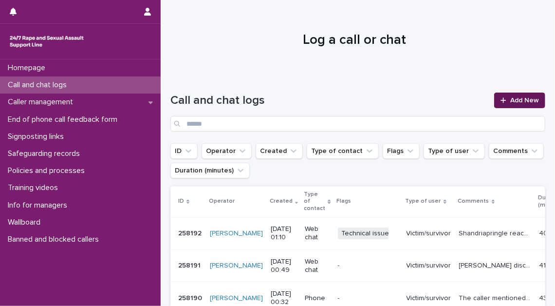
click at [522, 96] on link "Add New" at bounding box center [519, 101] width 51 height 16
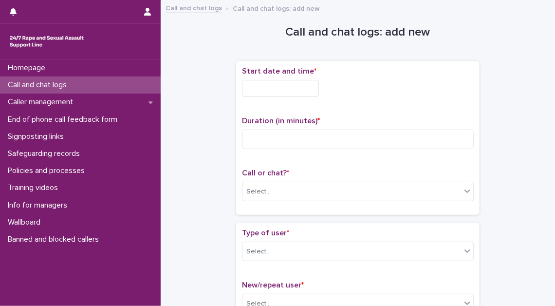
click at [270, 89] on input "text" at bounding box center [280, 88] width 77 height 17
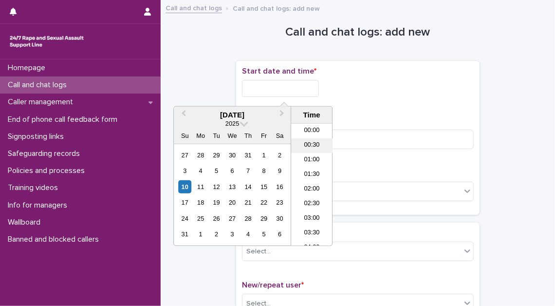
drag, startPoint x: 310, startPoint y: 148, endPoint x: 310, endPoint y: 136, distance: 11.7
click at [310, 147] on li "00:30" at bounding box center [311, 145] width 41 height 15
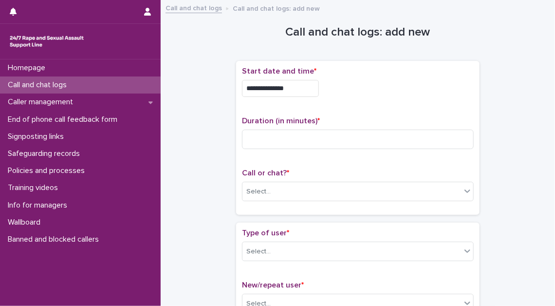
click at [298, 88] on input "**********" at bounding box center [280, 88] width 77 height 17
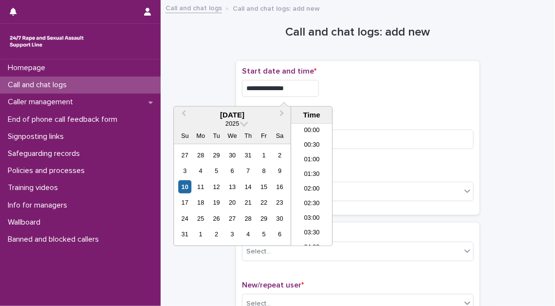
type input "**********"
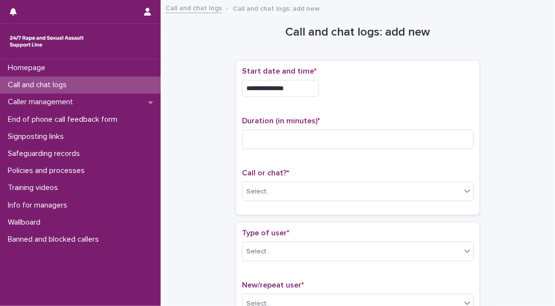
drag, startPoint x: 348, startPoint y: 94, endPoint x: 320, endPoint y: 117, distance: 36.7
click at [345, 98] on div "**********" at bounding box center [358, 86] width 232 height 38
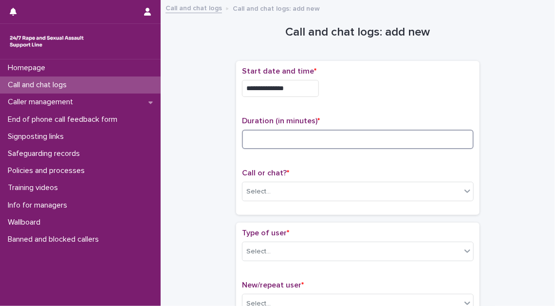
click at [298, 142] on input at bounding box center [358, 139] width 232 height 19
type input "**"
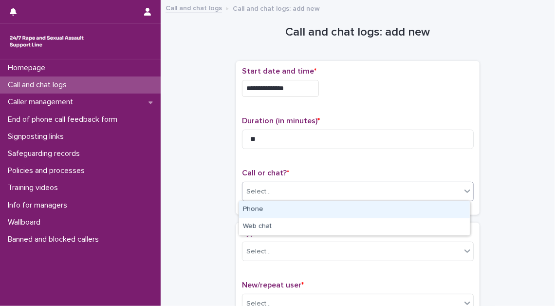
click at [265, 195] on div "Select..." at bounding box center [258, 192] width 24 height 10
click at [265, 206] on div "Phone" at bounding box center [354, 209] width 231 height 17
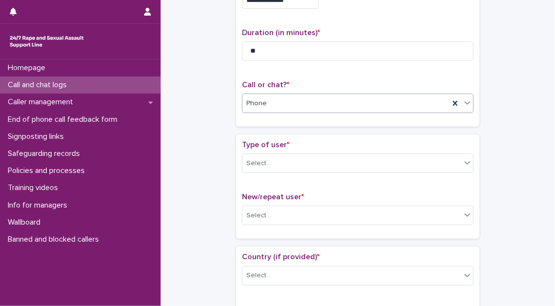
scroll to position [133, 0]
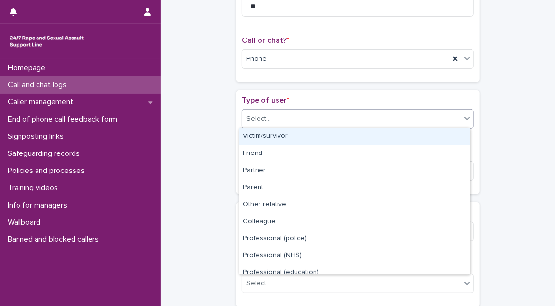
click at [327, 123] on div "Select..." at bounding box center [352, 119] width 219 height 16
click at [321, 134] on div "Victim/survivor" at bounding box center [354, 136] width 231 height 17
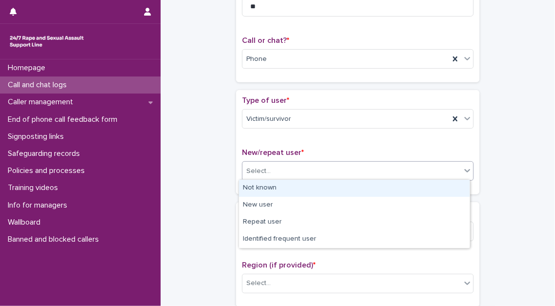
click at [297, 173] on div "Select..." at bounding box center [352, 171] width 219 height 16
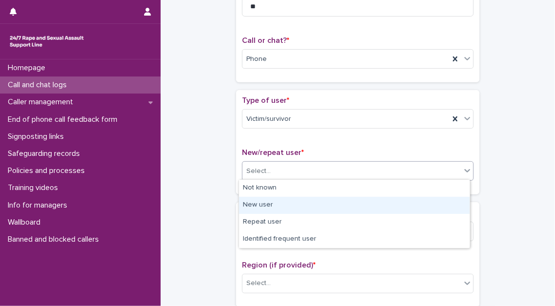
click at [291, 205] on div "New user" at bounding box center [354, 205] width 231 height 17
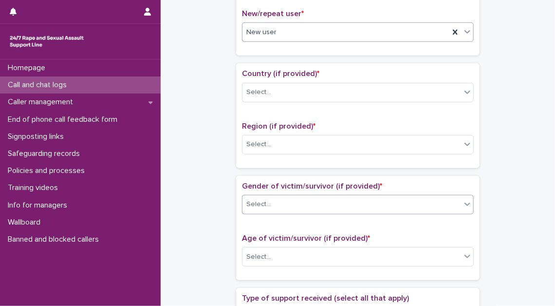
scroll to position [310, 0]
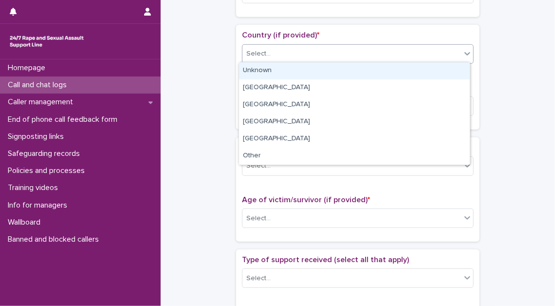
click at [315, 46] on div "Select..." at bounding box center [352, 54] width 219 height 16
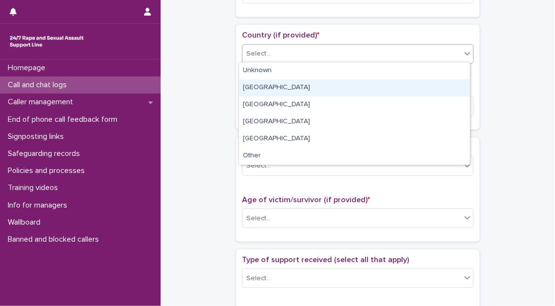
click at [306, 91] on div "[GEOGRAPHIC_DATA]" at bounding box center [354, 87] width 231 height 17
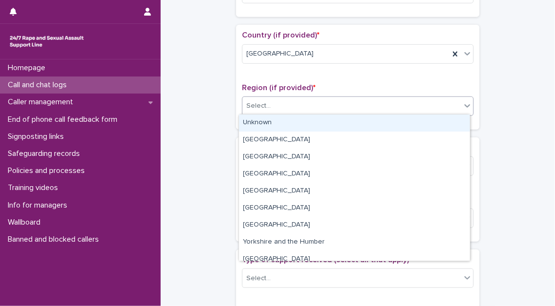
click at [301, 108] on div "Select..." at bounding box center [352, 106] width 219 height 16
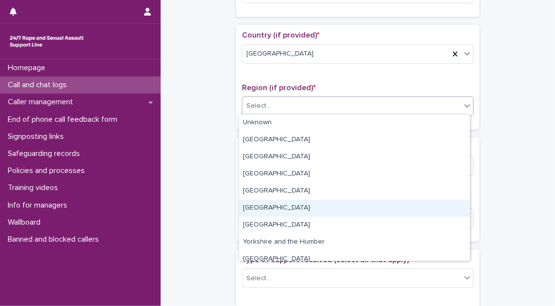
click at [303, 204] on div "[GEOGRAPHIC_DATA]" at bounding box center [354, 208] width 231 height 17
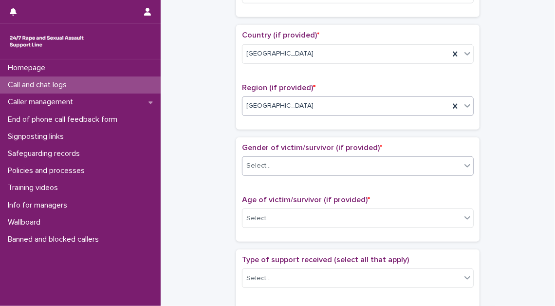
click at [308, 165] on div "Select..." at bounding box center [352, 166] width 219 height 16
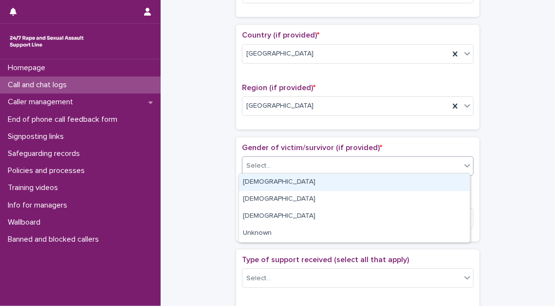
click at [308, 179] on div "[DEMOGRAPHIC_DATA]" at bounding box center [354, 182] width 231 height 17
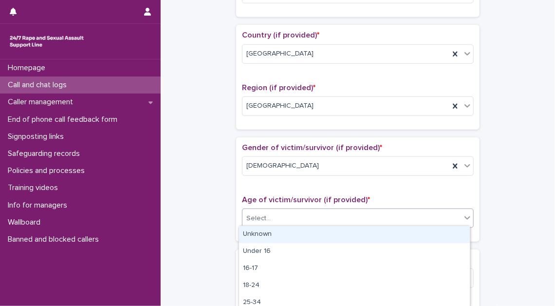
click at [306, 221] on div "Select..." at bounding box center [352, 218] width 219 height 16
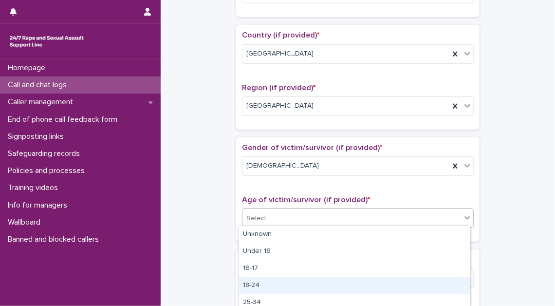
click at [299, 282] on div "18-24" at bounding box center [354, 285] width 231 height 17
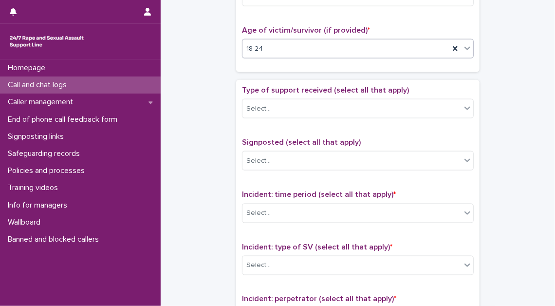
scroll to position [487, 0]
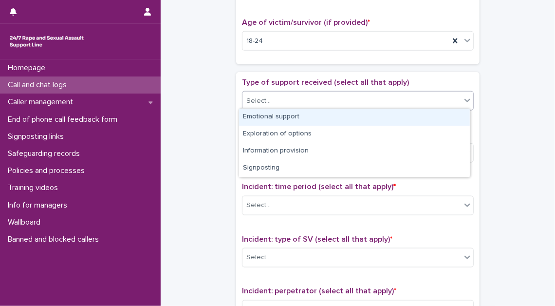
click at [355, 103] on div "Select..." at bounding box center [352, 101] width 219 height 16
click at [353, 114] on div "Emotional support" at bounding box center [354, 117] width 231 height 17
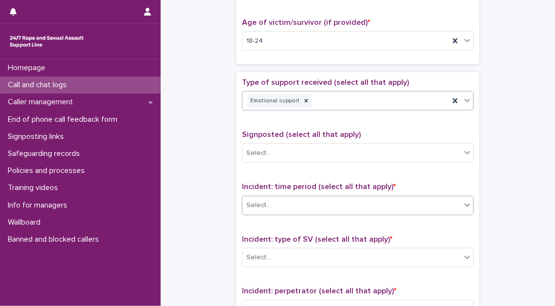
click at [340, 207] on div "Select..." at bounding box center [352, 205] width 219 height 16
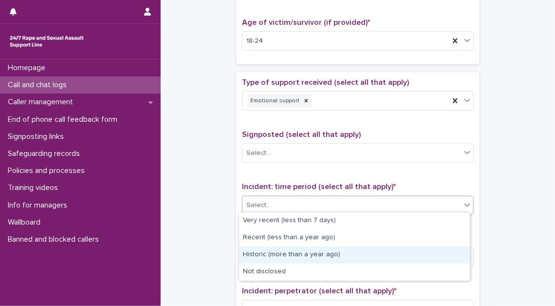
click at [340, 257] on div "Historic (more than a year ago)" at bounding box center [354, 254] width 231 height 17
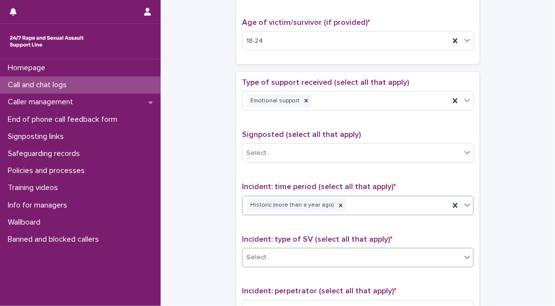
click at [340, 254] on div "Select..." at bounding box center [352, 257] width 219 height 16
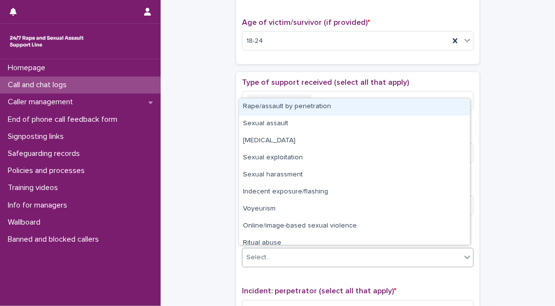
click at [321, 104] on div "Rape/assault by penetration" at bounding box center [354, 106] width 231 height 17
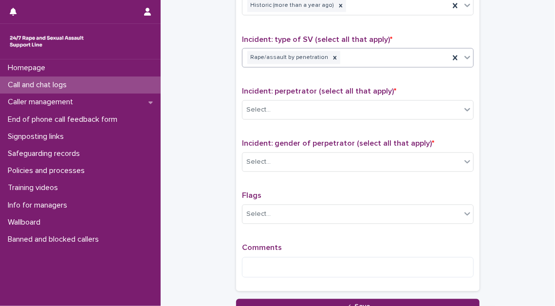
scroll to position [708, 0]
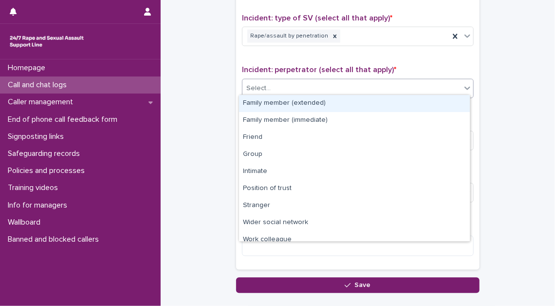
click at [322, 89] on div "Select..." at bounding box center [352, 89] width 219 height 16
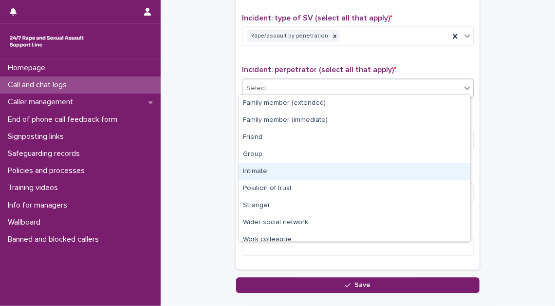
click at [310, 174] on div "Intimate" at bounding box center [354, 171] width 231 height 17
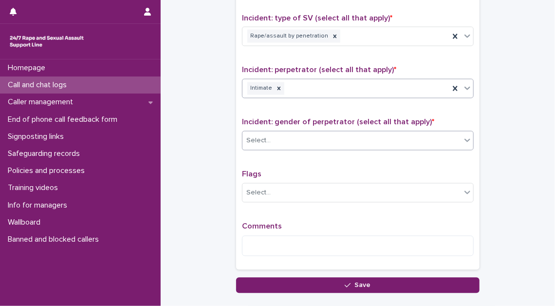
click at [317, 133] on div "Select..." at bounding box center [352, 141] width 219 height 16
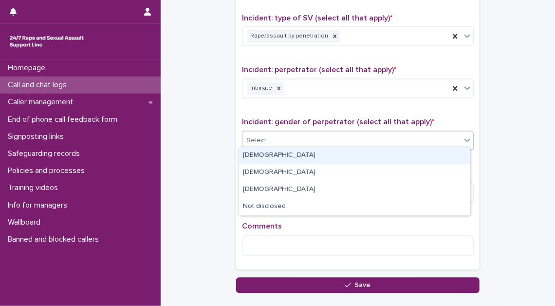
click at [310, 154] on div "[DEMOGRAPHIC_DATA]" at bounding box center [354, 155] width 231 height 17
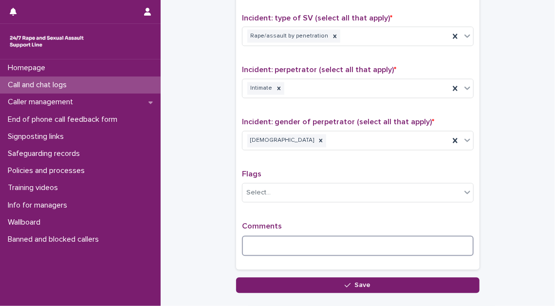
click at [255, 239] on textarea at bounding box center [358, 246] width 232 height 20
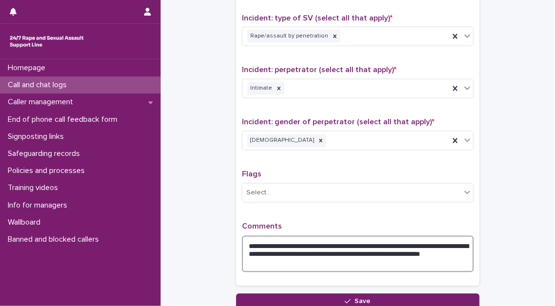
click at [282, 257] on textarea "**********" at bounding box center [358, 254] width 232 height 37
click at [330, 260] on textarea "**********" at bounding box center [358, 254] width 232 height 37
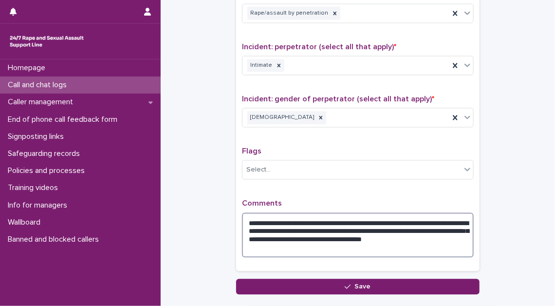
scroll to position [753, 0]
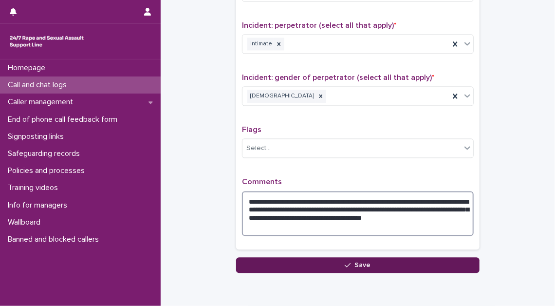
type textarea "**********"
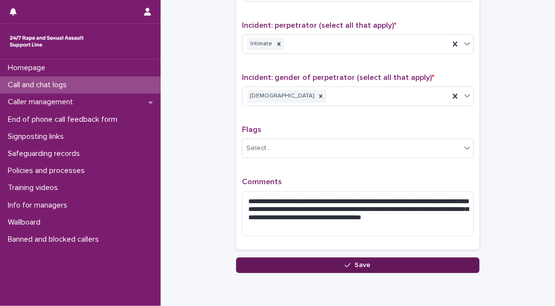
click at [331, 265] on button "Save" at bounding box center [358, 266] width 244 height 16
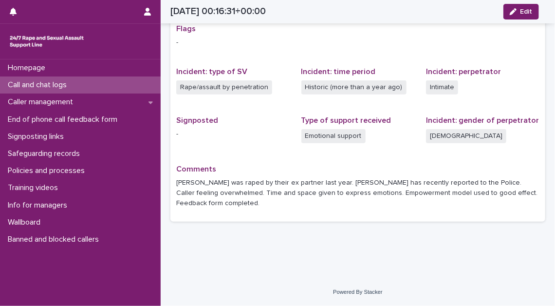
scroll to position [183, 0]
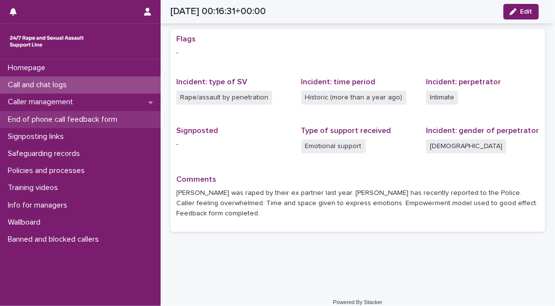
click at [86, 120] on p "End of phone call feedback form" at bounding box center [64, 119] width 121 height 9
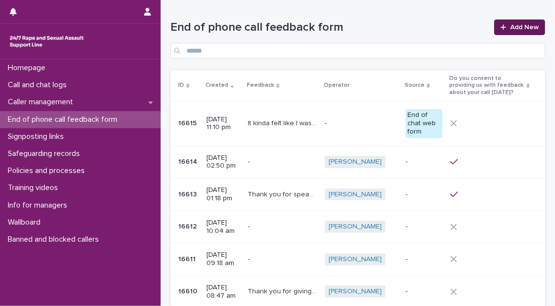
click at [511, 29] on span "Add New" at bounding box center [525, 27] width 29 height 7
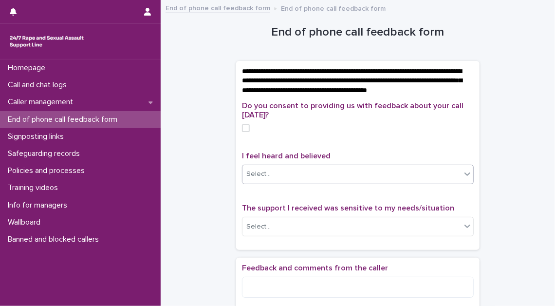
click at [402, 182] on div "Select..." at bounding box center [352, 174] width 219 height 16
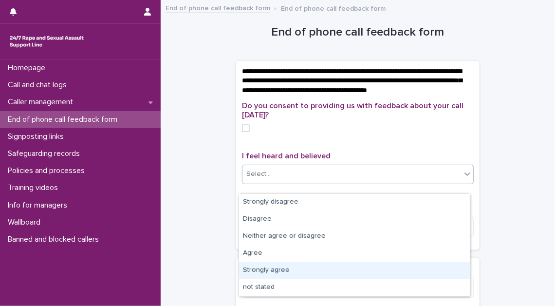
click at [360, 274] on div "Strongly agree" at bounding box center [354, 270] width 231 height 17
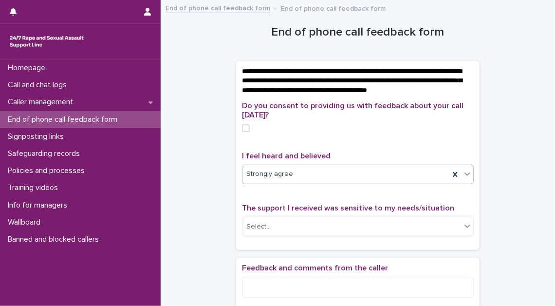
click at [246, 132] on span at bounding box center [246, 128] width 8 height 8
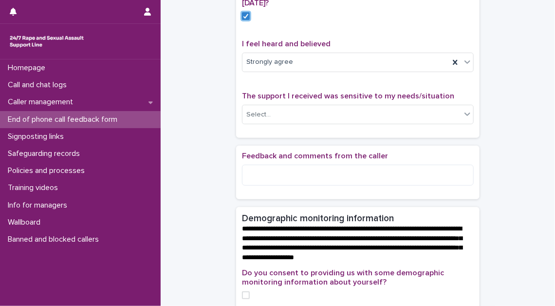
scroll to position [133, 0]
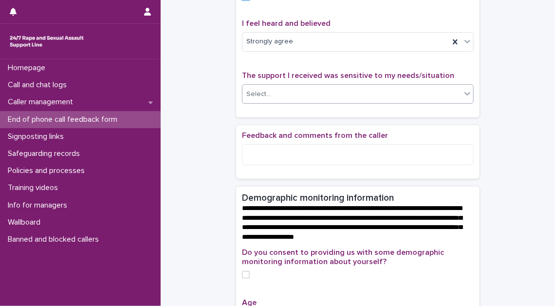
click at [379, 102] on div "Select..." at bounding box center [352, 94] width 219 height 16
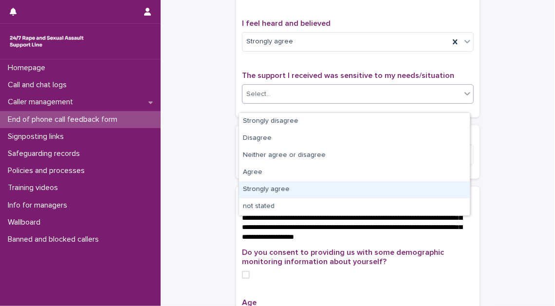
click at [371, 195] on div "Strongly agree" at bounding box center [354, 189] width 231 height 17
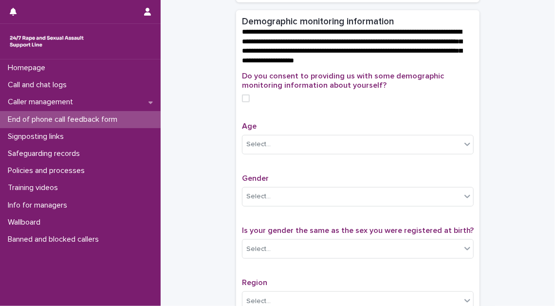
scroll to position [310, 0]
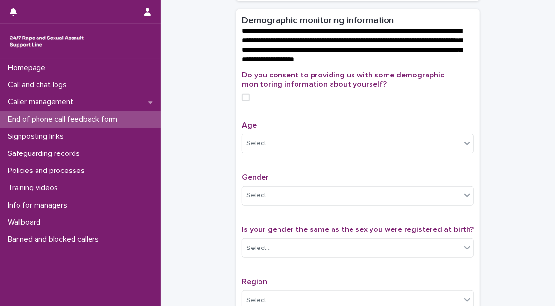
click at [242, 101] on span at bounding box center [246, 98] width 8 height 8
click at [264, 148] on div "Select..." at bounding box center [258, 143] width 24 height 10
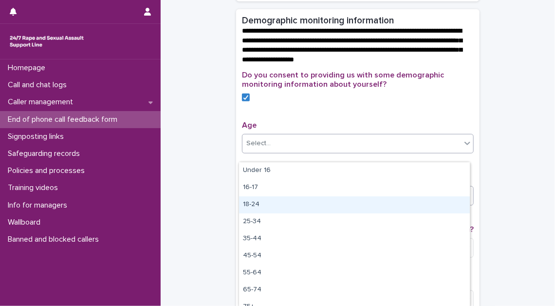
click at [274, 208] on div "18-24" at bounding box center [354, 204] width 231 height 17
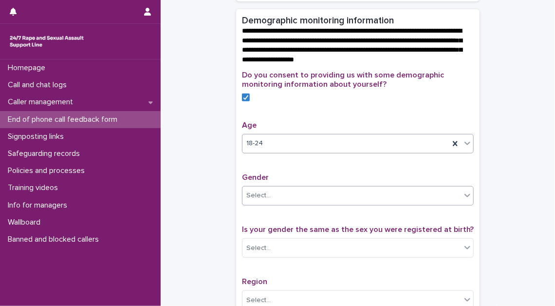
click at [274, 204] on div "Select..." at bounding box center [352, 196] width 219 height 16
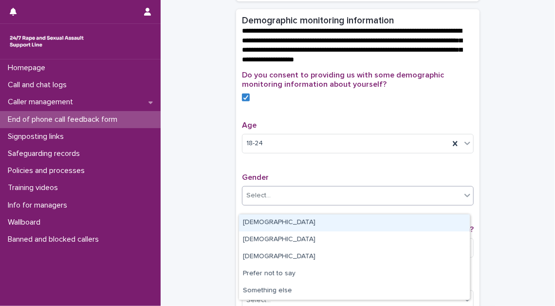
click at [274, 220] on div "[DEMOGRAPHIC_DATA]" at bounding box center [354, 222] width 231 height 17
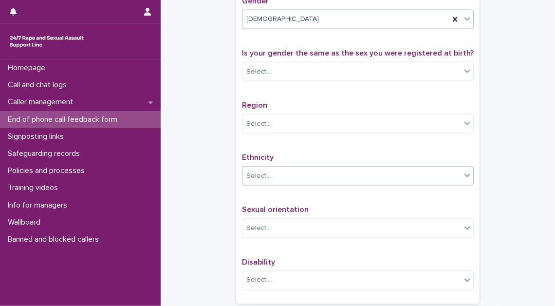
scroll to position [487, 0]
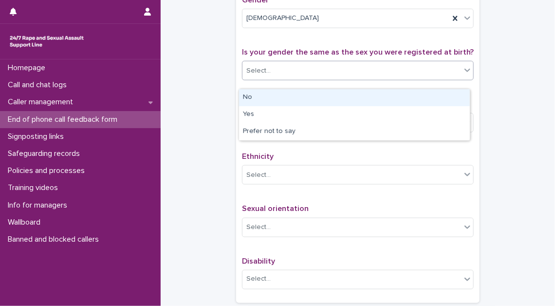
click at [332, 79] on div "Select..." at bounding box center [352, 71] width 219 height 16
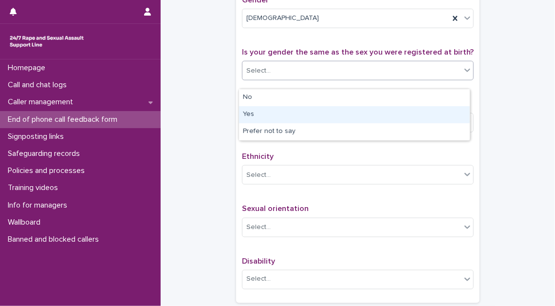
click at [330, 113] on div "Yes" at bounding box center [354, 114] width 231 height 17
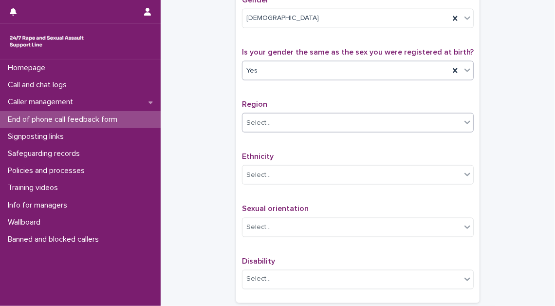
click at [317, 131] on div "Select..." at bounding box center [352, 123] width 219 height 16
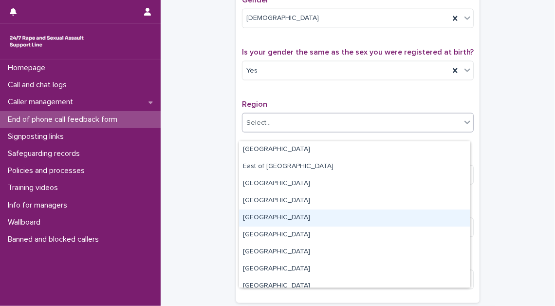
click at [314, 212] on div "[GEOGRAPHIC_DATA]" at bounding box center [354, 217] width 231 height 17
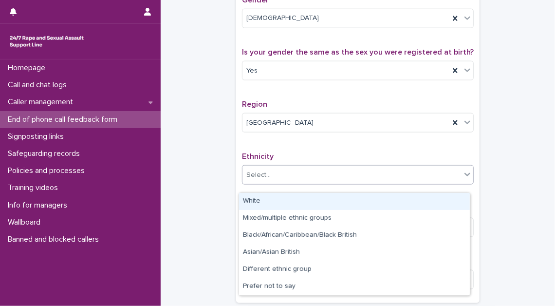
click at [315, 183] on div "Select..." at bounding box center [352, 175] width 219 height 16
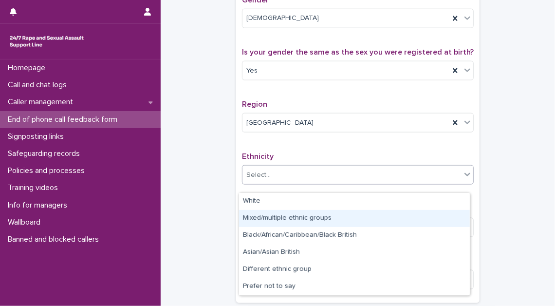
click at [317, 216] on div "Mixed/multiple ethnic groups" at bounding box center [354, 218] width 231 height 17
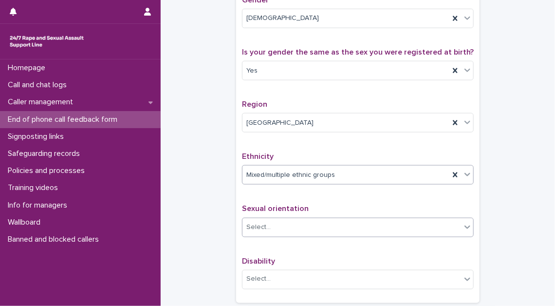
click at [315, 230] on div "Select..." at bounding box center [352, 227] width 219 height 16
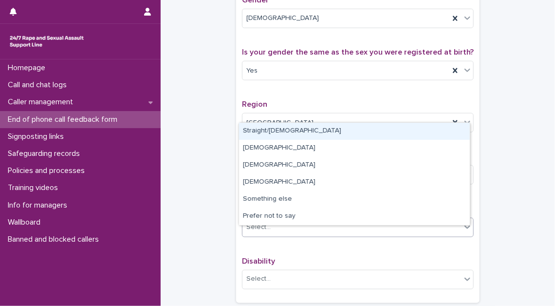
click at [328, 132] on div "Straight/[DEMOGRAPHIC_DATA]" at bounding box center [354, 131] width 231 height 17
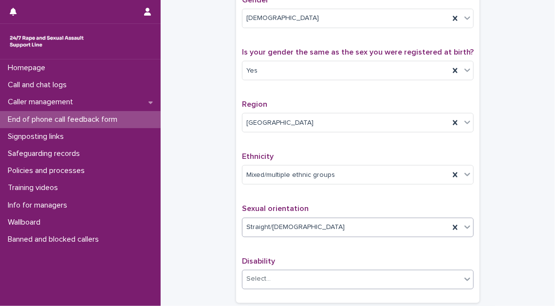
click at [309, 287] on div "Select..." at bounding box center [352, 279] width 219 height 16
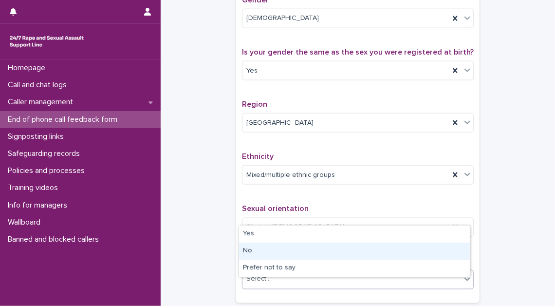
click at [305, 247] on div "No" at bounding box center [354, 251] width 231 height 17
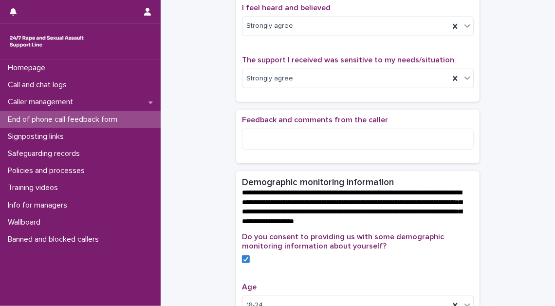
scroll to position [133, 0]
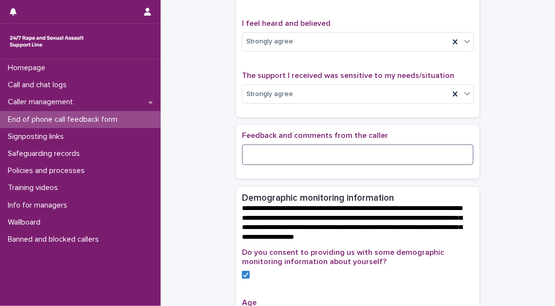
click at [274, 164] on textarea at bounding box center [358, 154] width 232 height 20
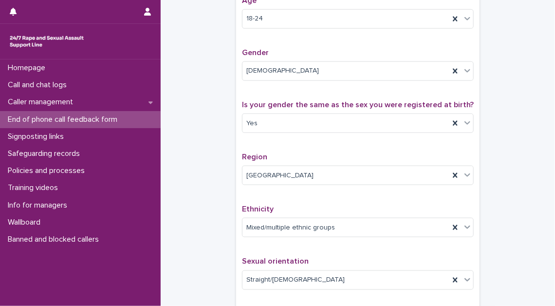
scroll to position [599, 0]
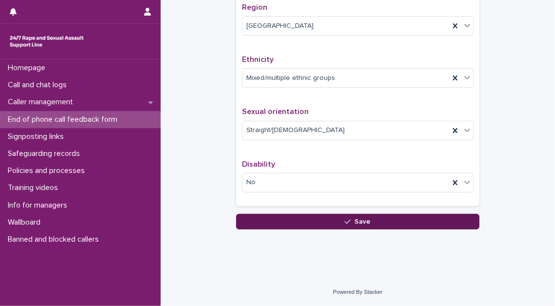
type textarea "**********"
click at [372, 217] on button "Save" at bounding box center [358, 222] width 244 height 16
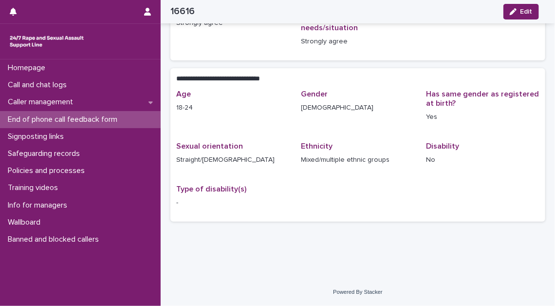
scroll to position [143, 0]
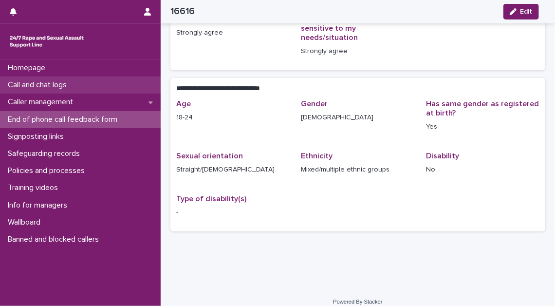
click at [28, 85] on p "Call and chat logs" at bounding box center [39, 84] width 71 height 9
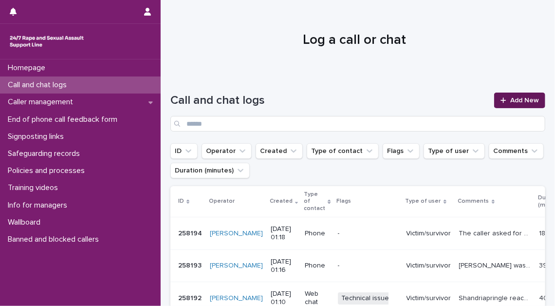
click at [511, 98] on span "Add New" at bounding box center [525, 100] width 29 height 7
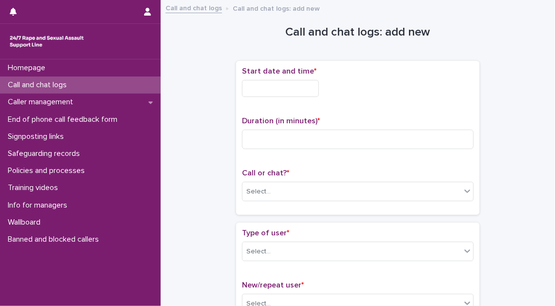
click at [310, 90] on input "text" at bounding box center [280, 88] width 77 height 17
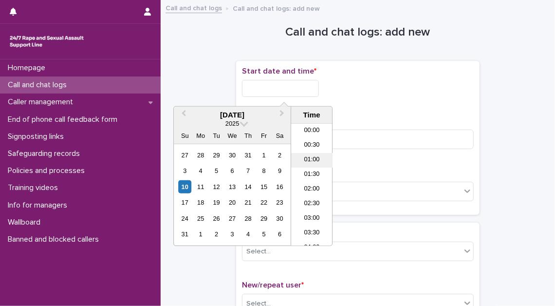
click at [309, 155] on li "01:00" at bounding box center [311, 160] width 41 height 15
click at [304, 88] on input "**********" at bounding box center [280, 88] width 77 height 17
type input "**********"
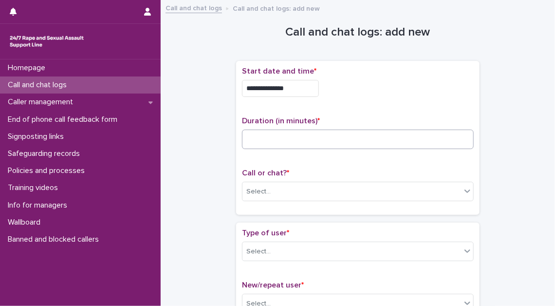
drag, startPoint x: 360, startPoint y: 90, endPoint x: 332, endPoint y: 136, distance: 53.7
click at [351, 106] on div "**********" at bounding box center [358, 138] width 232 height 142
click at [328, 138] on input at bounding box center [358, 139] width 232 height 19
type input "**"
click at [306, 184] on div "Select..." at bounding box center [352, 192] width 219 height 16
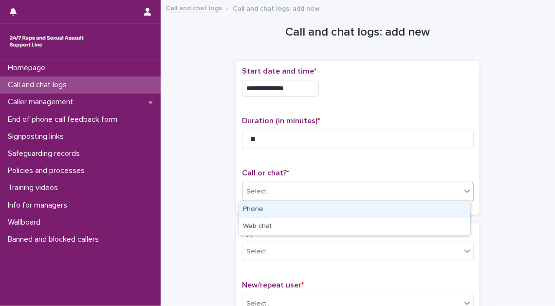
click at [297, 207] on div "Phone" at bounding box center [354, 209] width 231 height 17
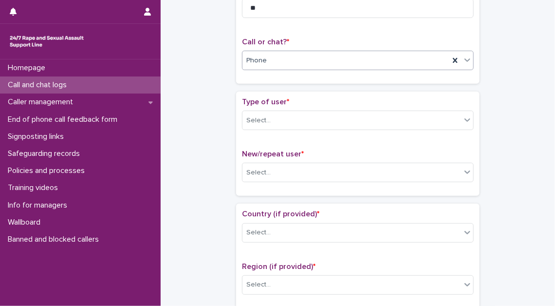
scroll to position [177, 0]
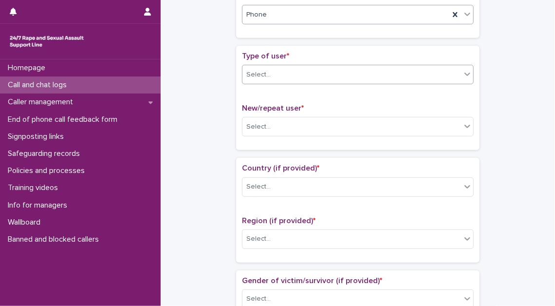
click at [328, 69] on div "Select..." at bounding box center [352, 75] width 219 height 16
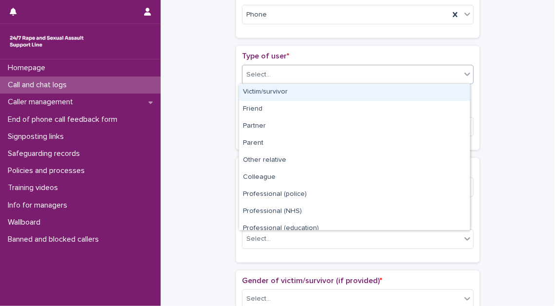
click at [322, 87] on div "Victim/survivor" at bounding box center [354, 92] width 231 height 17
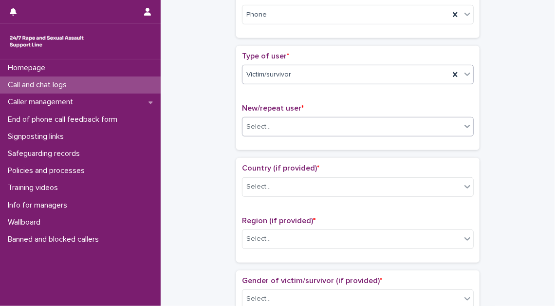
click at [317, 128] on div "Select..." at bounding box center [352, 127] width 219 height 16
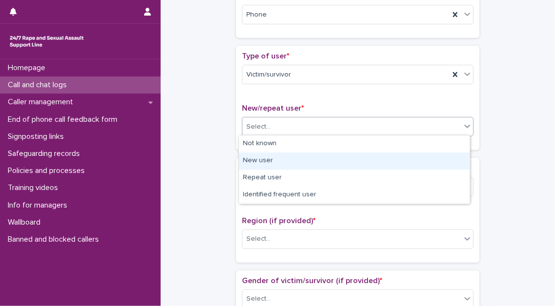
click at [311, 162] on div "New user" at bounding box center [354, 160] width 231 height 17
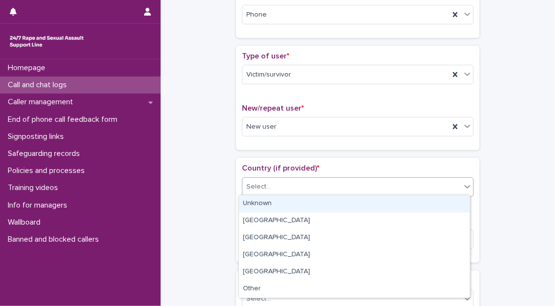
click at [296, 191] on div "Select..." at bounding box center [352, 187] width 219 height 16
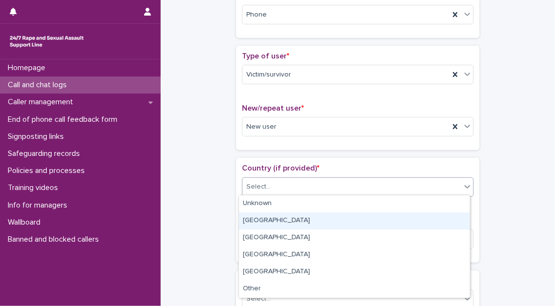
click at [289, 217] on div "[GEOGRAPHIC_DATA]" at bounding box center [354, 220] width 231 height 17
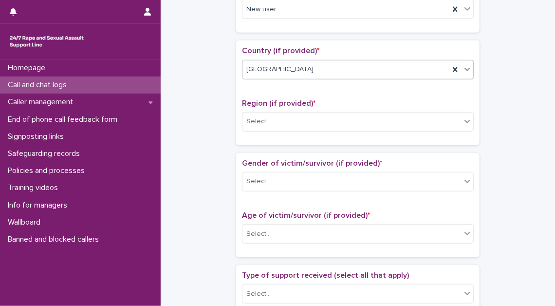
scroll to position [310, 0]
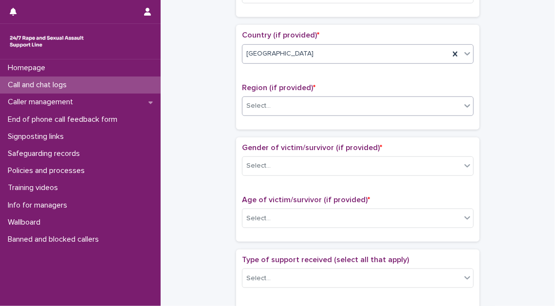
click at [318, 104] on div "Select..." at bounding box center [352, 106] width 219 height 16
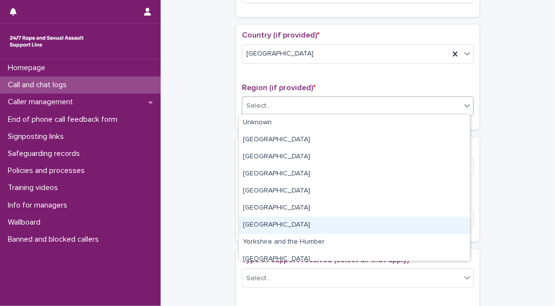
click at [288, 226] on div "[GEOGRAPHIC_DATA]" at bounding box center [354, 225] width 231 height 17
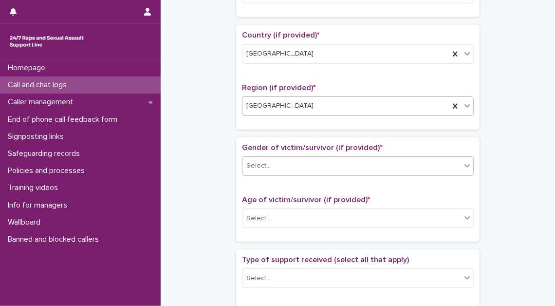
click at [299, 158] on div "Select..." at bounding box center [352, 166] width 219 height 16
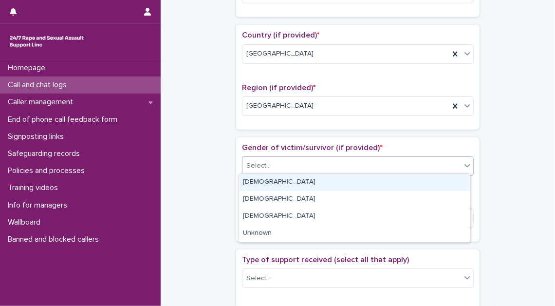
click at [293, 179] on div "[DEMOGRAPHIC_DATA]" at bounding box center [354, 182] width 231 height 17
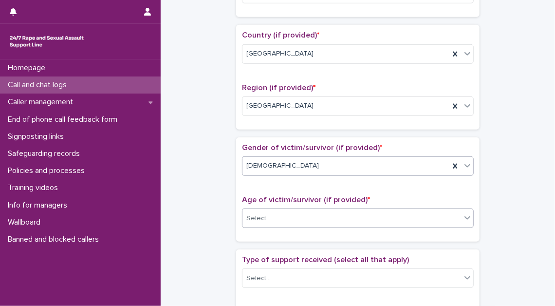
click at [292, 211] on div "Select..." at bounding box center [352, 218] width 219 height 16
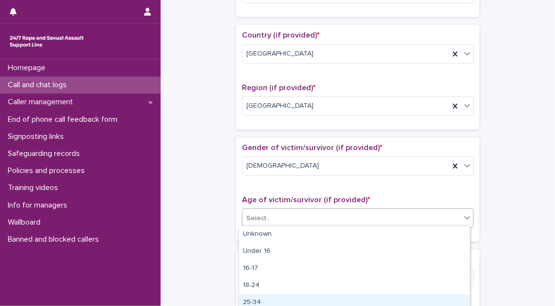
click at [289, 298] on div "25-34" at bounding box center [354, 302] width 231 height 17
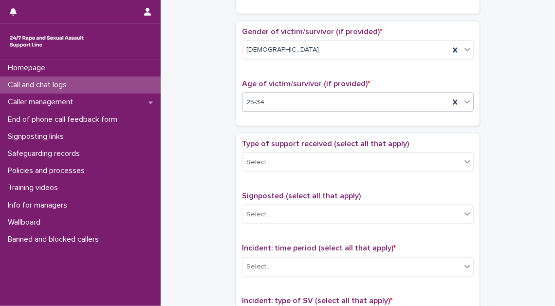
scroll to position [443, 0]
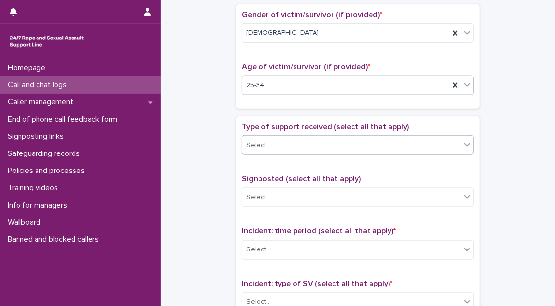
click at [363, 142] on div "Select..." at bounding box center [352, 145] width 219 height 16
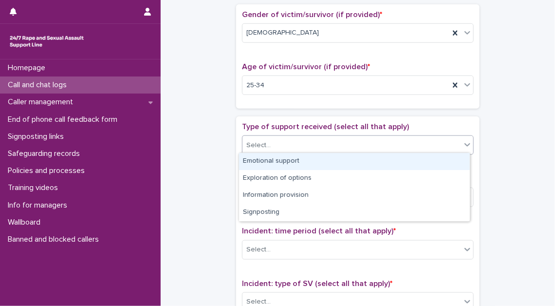
click at [348, 163] on div "Emotional support" at bounding box center [354, 161] width 231 height 17
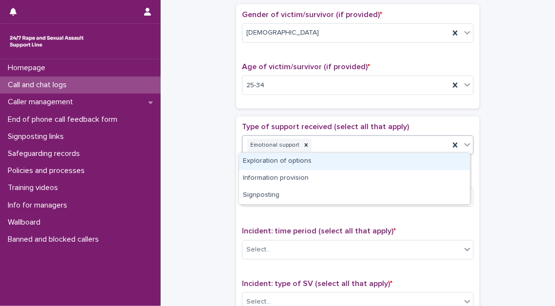
click at [365, 140] on div "Emotional support" at bounding box center [346, 145] width 207 height 17
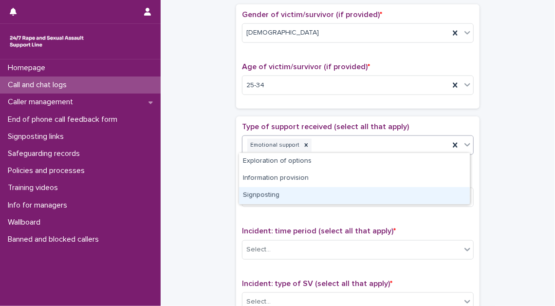
click at [349, 196] on div "Signposting" at bounding box center [354, 195] width 231 height 17
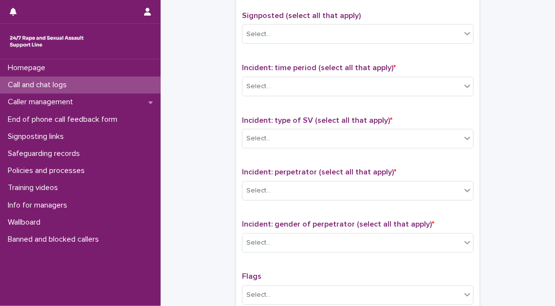
scroll to position [620, 0]
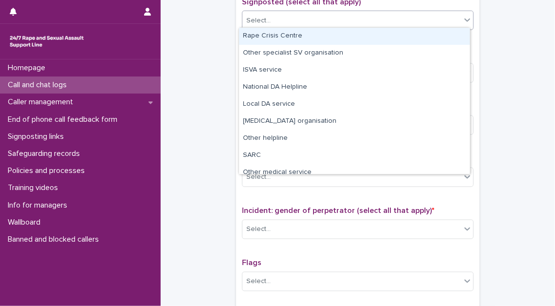
click at [370, 23] on div "Select..." at bounding box center [352, 21] width 219 height 16
click at [363, 36] on div "Rape Crisis Centre" at bounding box center [354, 36] width 231 height 17
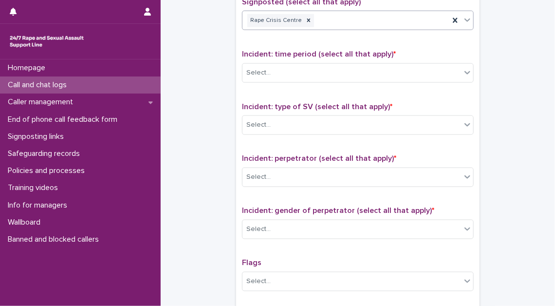
click at [373, 13] on div "Rape Crisis Centre" at bounding box center [346, 20] width 207 height 17
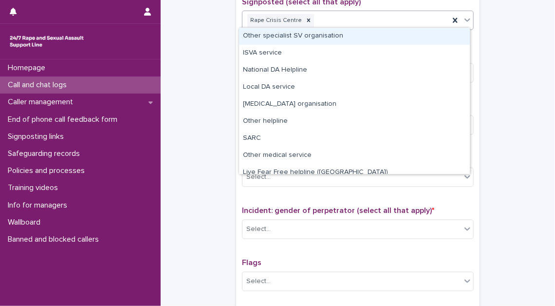
click at [365, 42] on div "Other specialist SV organisation" at bounding box center [354, 36] width 231 height 17
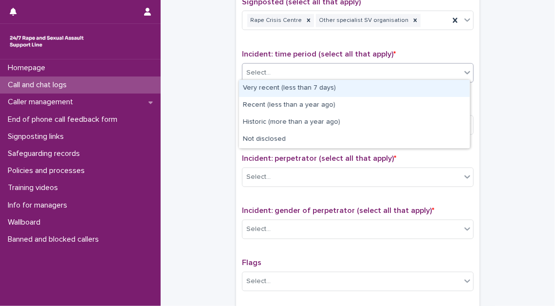
click at [362, 66] on div "Select..." at bounding box center [352, 73] width 219 height 16
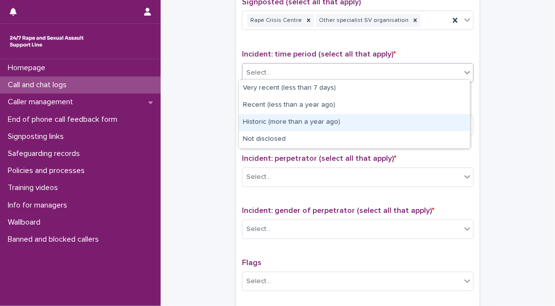
click at [353, 124] on div "Historic (more than a year ago)" at bounding box center [354, 122] width 231 height 17
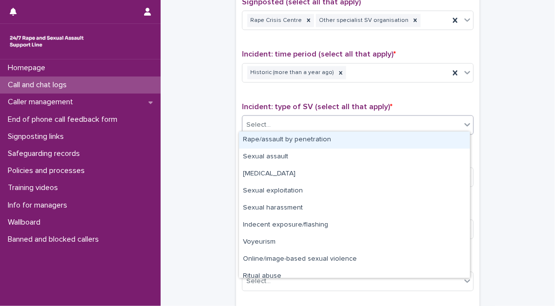
click at [353, 125] on div "Select..." at bounding box center [352, 125] width 219 height 16
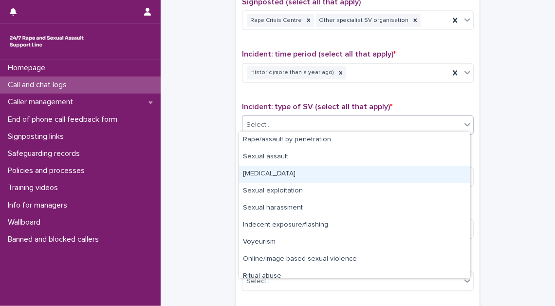
click at [348, 175] on div "[MEDICAL_DATA]" at bounding box center [354, 174] width 231 height 17
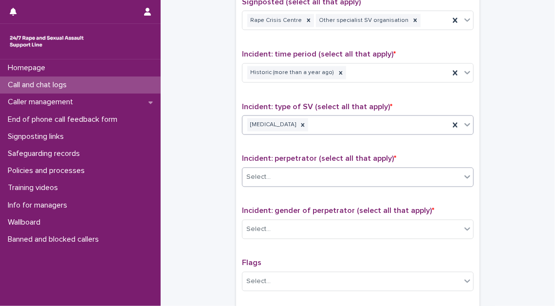
click at [346, 175] on div "Select..." at bounding box center [352, 178] width 219 height 16
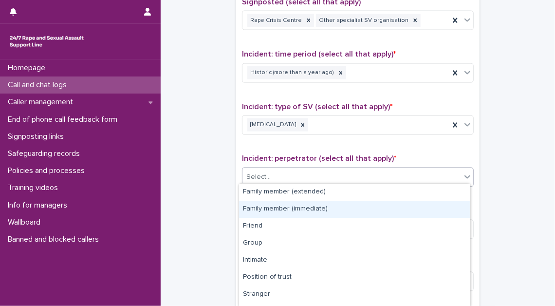
scroll to position [65, 0]
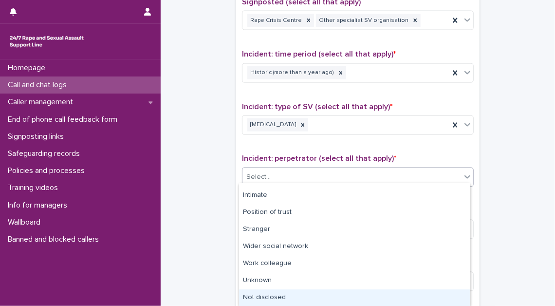
click at [309, 293] on div "Not disclosed" at bounding box center [354, 297] width 231 height 17
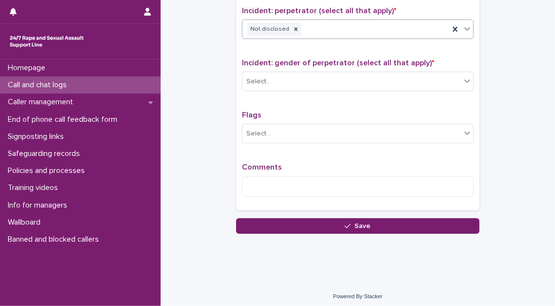
scroll to position [768, 0]
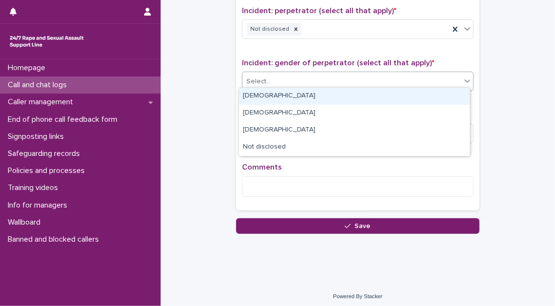
click at [365, 82] on div "Select..." at bounding box center [352, 82] width 219 height 16
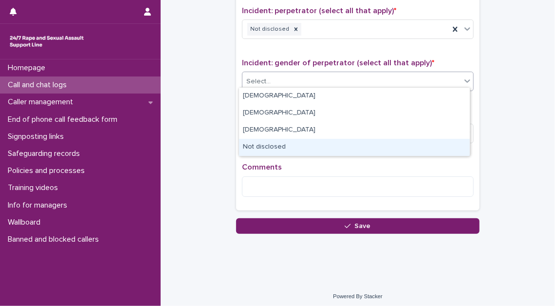
click at [343, 148] on div "Not disclosed" at bounding box center [354, 147] width 231 height 17
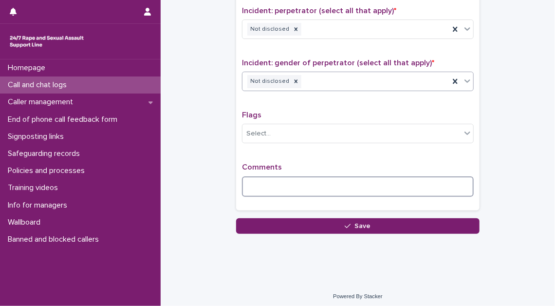
click at [277, 182] on textarea at bounding box center [358, 186] width 232 height 20
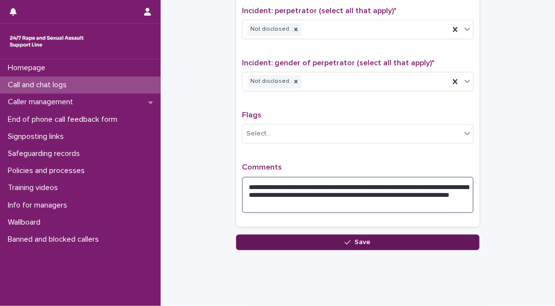
type textarea "**********"
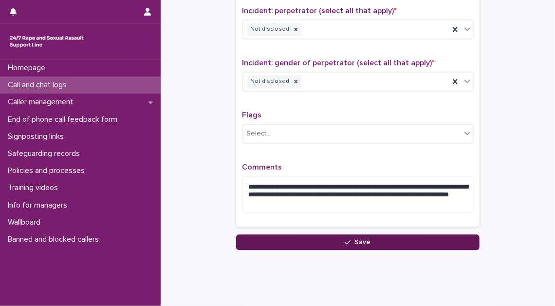
click at [355, 243] on button "Save" at bounding box center [358, 242] width 244 height 16
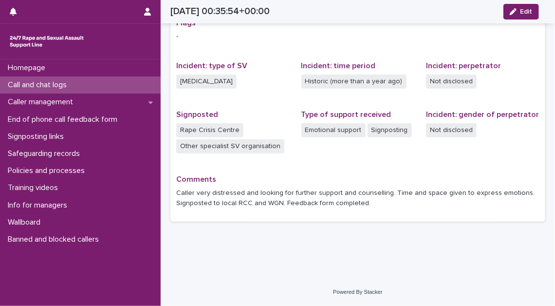
scroll to position [199, 0]
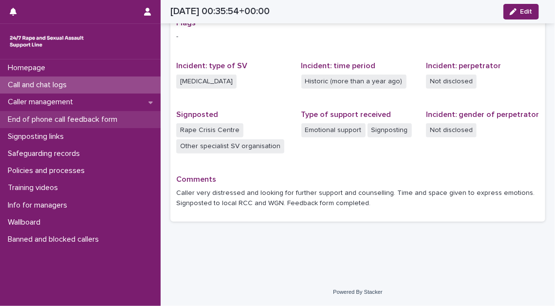
click at [109, 123] on p "End of phone call feedback form" at bounding box center [64, 119] width 121 height 9
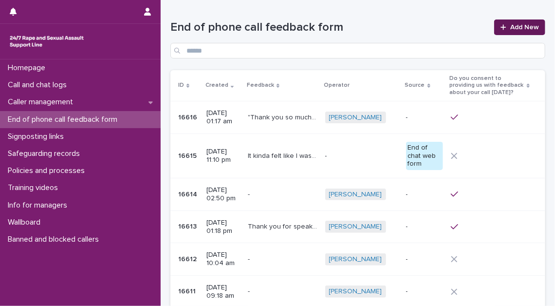
click at [519, 29] on span "Add New" at bounding box center [525, 27] width 29 height 7
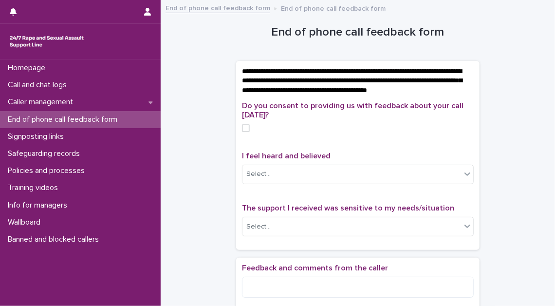
click at [246, 132] on span at bounding box center [246, 128] width 8 height 8
click at [254, 175] on div "Select..." at bounding box center [352, 174] width 219 height 16
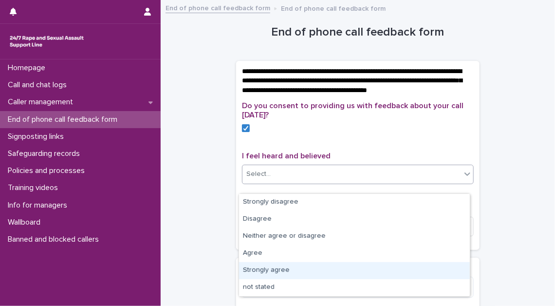
click at [296, 273] on div "Strongly agree" at bounding box center [354, 270] width 231 height 17
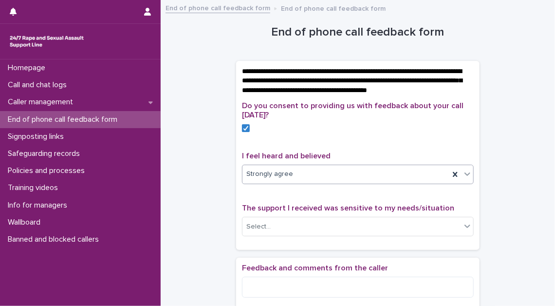
scroll to position [88, 0]
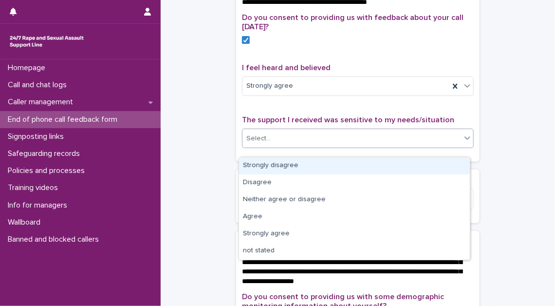
click at [347, 147] on div "Select..." at bounding box center [352, 139] width 219 height 16
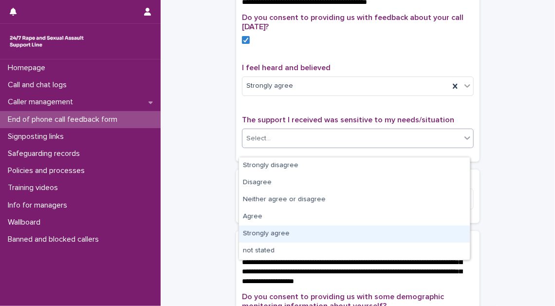
click at [326, 235] on div "Strongly agree" at bounding box center [354, 234] width 231 height 17
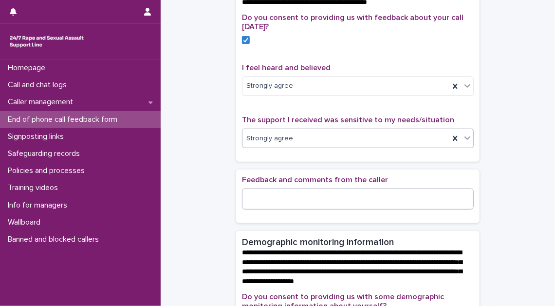
scroll to position [265, 0]
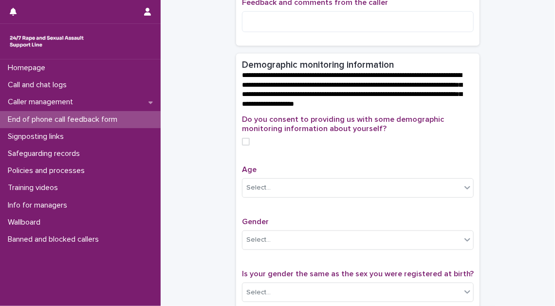
click at [246, 146] on span at bounding box center [246, 142] width 8 height 8
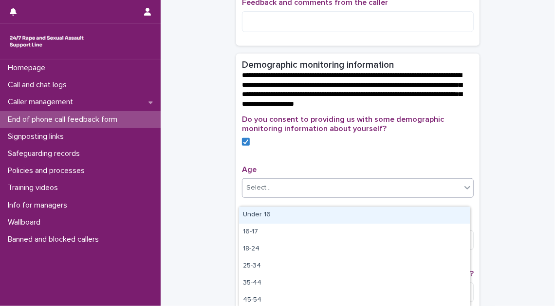
click at [285, 196] on div "Select..." at bounding box center [352, 188] width 219 height 16
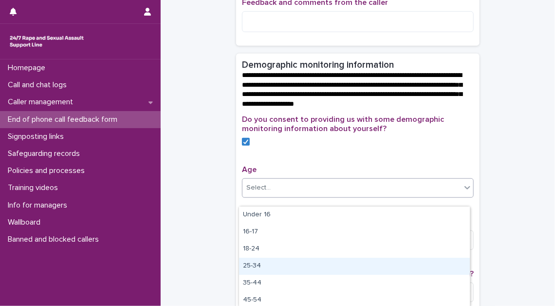
click at [284, 266] on div "25-34" at bounding box center [354, 266] width 231 height 17
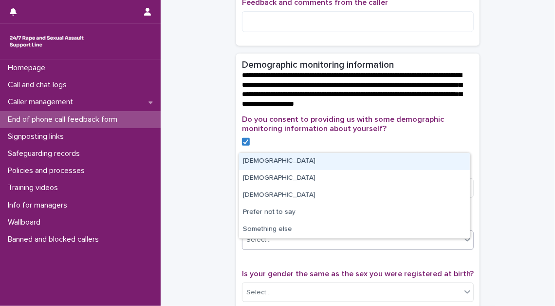
click at [289, 247] on div "Select..." at bounding box center [352, 240] width 219 height 16
click at [287, 167] on div "[DEMOGRAPHIC_DATA]" at bounding box center [354, 161] width 231 height 17
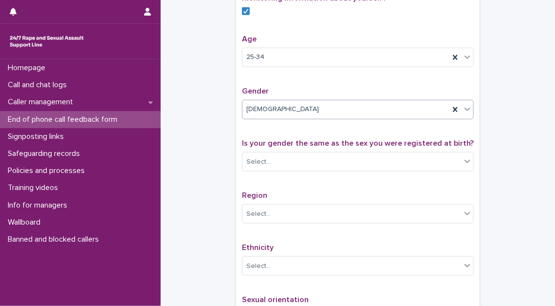
scroll to position [398, 0]
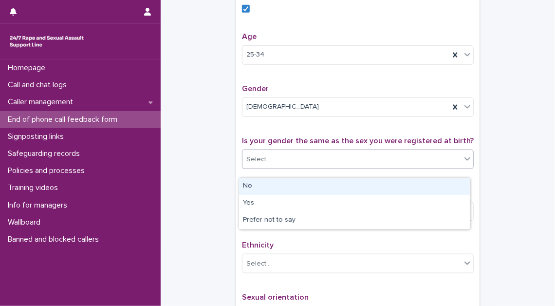
click at [296, 161] on div "Select..." at bounding box center [352, 160] width 219 height 16
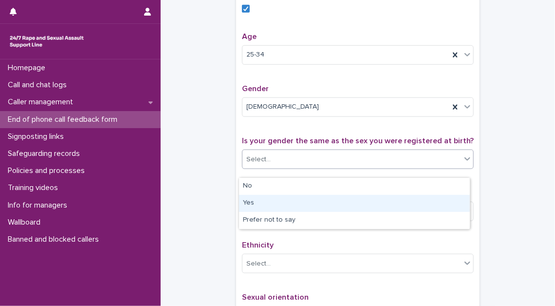
click at [291, 203] on div "Yes" at bounding box center [354, 203] width 231 height 17
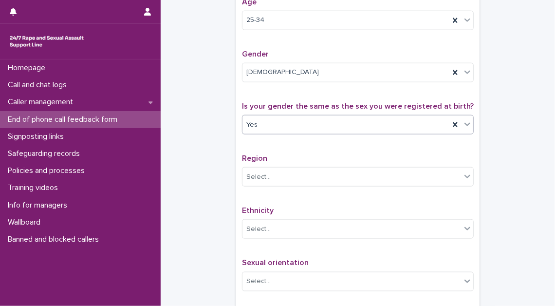
scroll to position [487, 0]
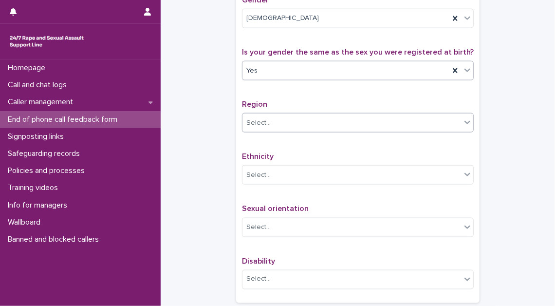
click at [316, 131] on div "Select..." at bounding box center [352, 123] width 219 height 16
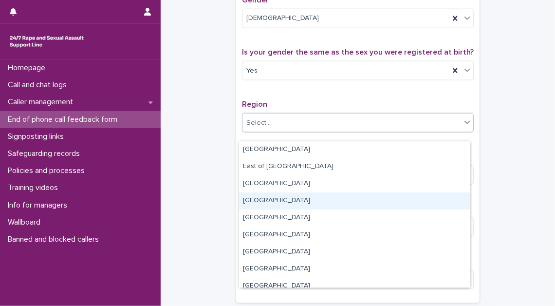
click at [305, 206] on div "[GEOGRAPHIC_DATA]" at bounding box center [354, 200] width 231 height 17
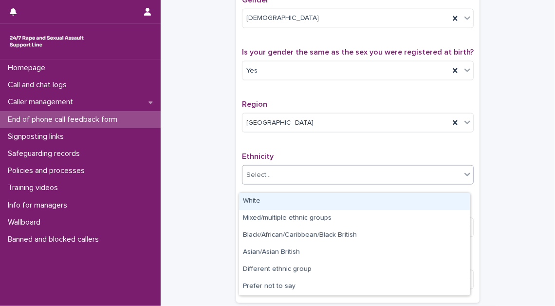
click at [307, 183] on div "Select..." at bounding box center [352, 175] width 219 height 16
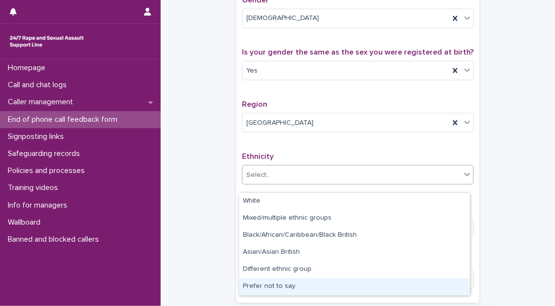
click at [304, 287] on div "Prefer not to say" at bounding box center [354, 286] width 231 height 17
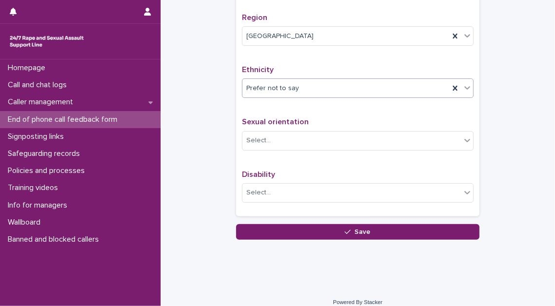
scroll to position [575, 0]
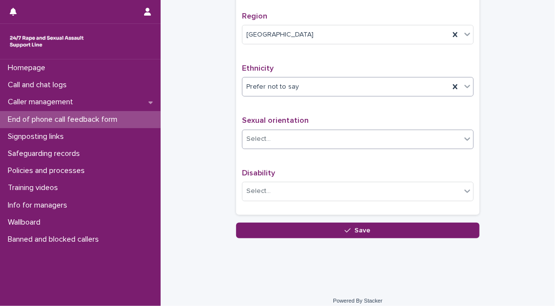
click at [343, 147] on div "Select..." at bounding box center [352, 139] width 219 height 16
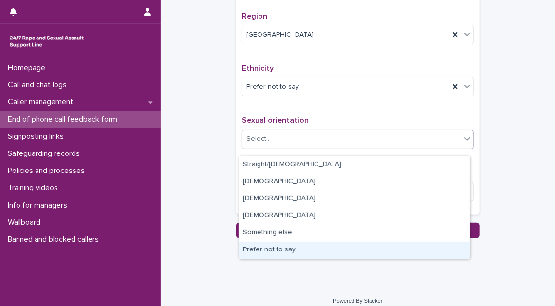
click at [316, 252] on div "Prefer not to say" at bounding box center [354, 250] width 231 height 17
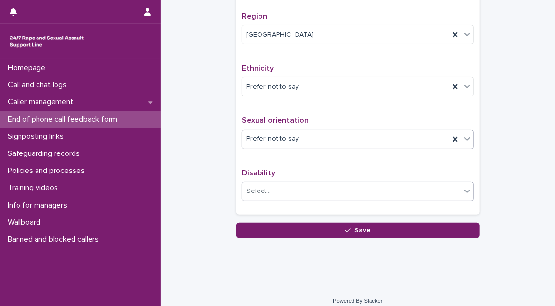
click at [315, 201] on div "Select..." at bounding box center [358, 191] width 232 height 19
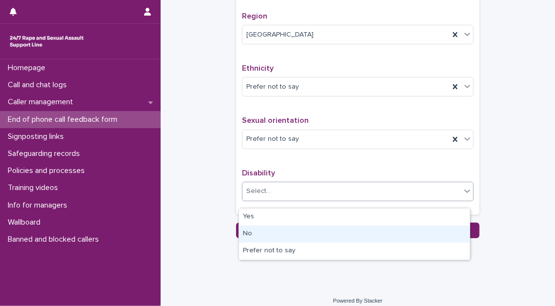
click at [301, 234] on div "No" at bounding box center [354, 234] width 231 height 17
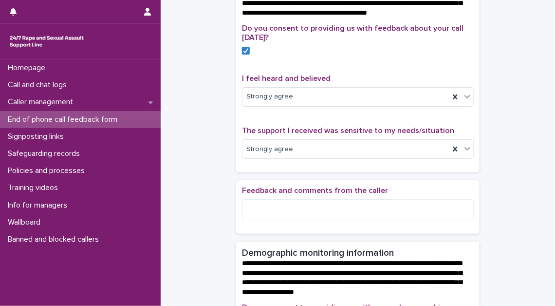
scroll to position [88, 0]
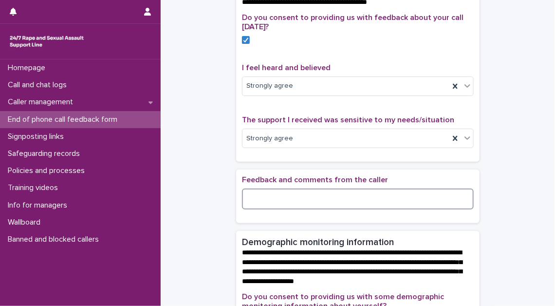
click at [254, 207] on textarea at bounding box center [358, 199] width 232 height 20
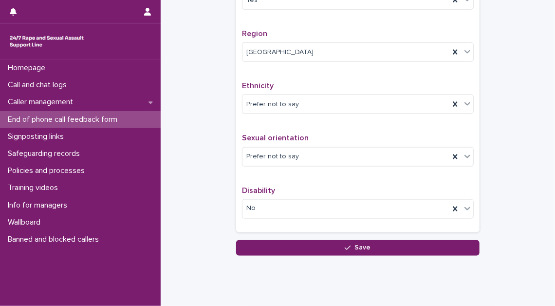
scroll to position [599, 0]
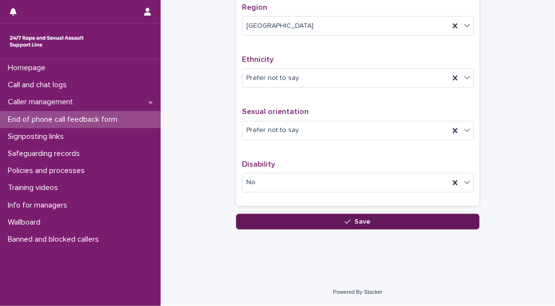
type textarea "**********"
click at [384, 226] on button "Save" at bounding box center [358, 222] width 244 height 16
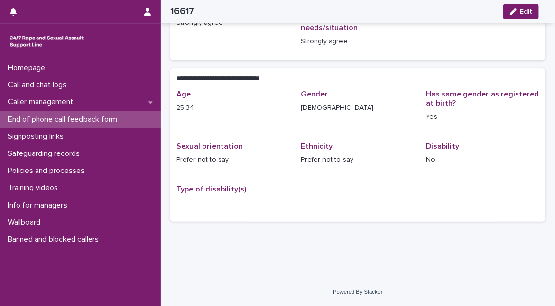
scroll to position [143, 0]
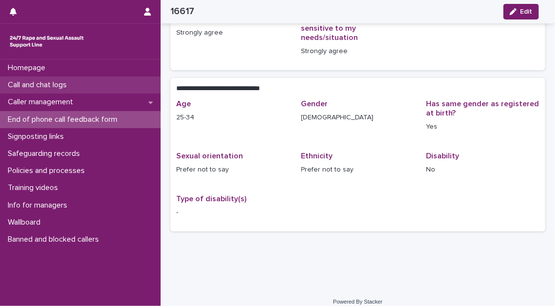
click at [73, 82] on p "Call and chat logs" at bounding box center [39, 84] width 71 height 9
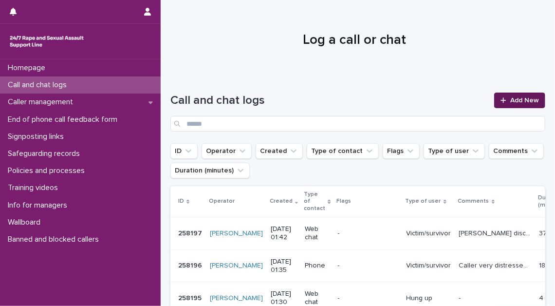
click at [512, 100] on span "Add New" at bounding box center [525, 100] width 29 height 7
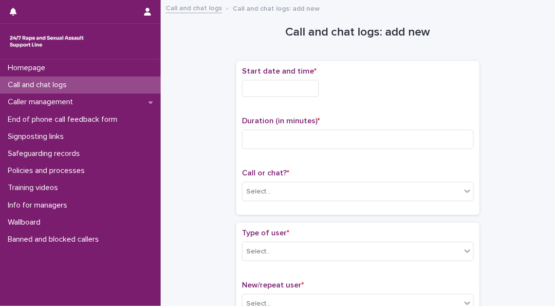
click at [319, 93] on input "text" at bounding box center [280, 88] width 77 height 17
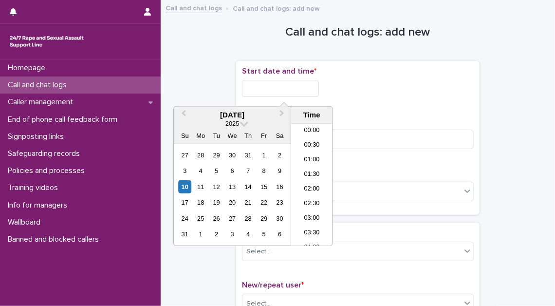
scroll to position [5, 0]
click at [310, 187] on li "02:00" at bounding box center [311, 184] width 41 height 15
click at [304, 91] on input "**********" at bounding box center [280, 88] width 77 height 17
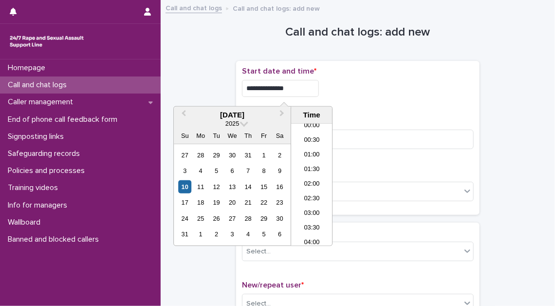
type input "**********"
drag, startPoint x: 379, startPoint y: 101, endPoint x: 363, endPoint y: 110, distance: 18.1
click at [379, 102] on div "**********" at bounding box center [358, 86] width 232 height 38
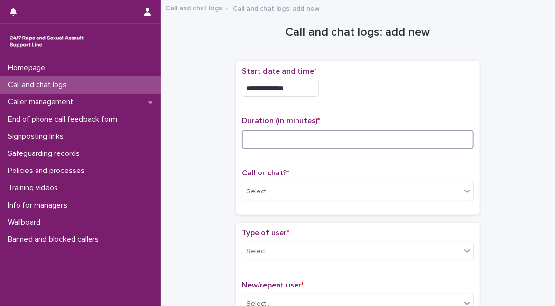
click at [309, 138] on input at bounding box center [358, 139] width 232 height 19
type input "*"
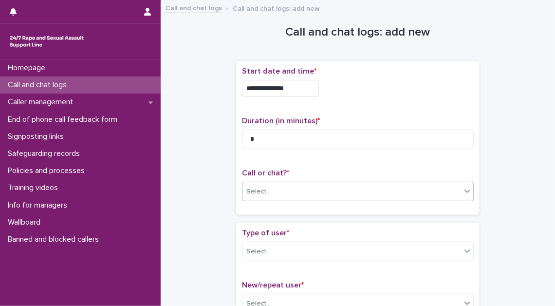
click at [293, 194] on div "Select..." at bounding box center [352, 192] width 219 height 16
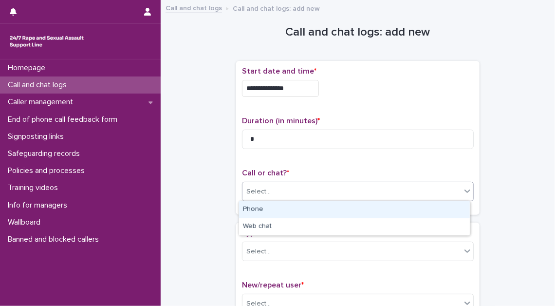
click at [291, 207] on div "Phone" at bounding box center [354, 209] width 231 height 17
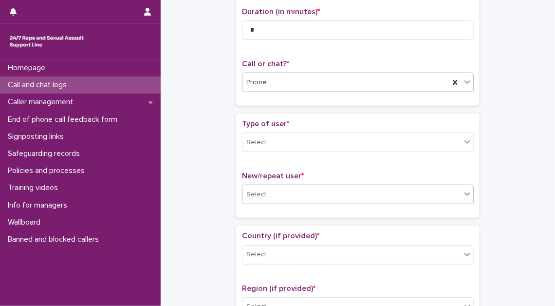
scroll to position [133, 0]
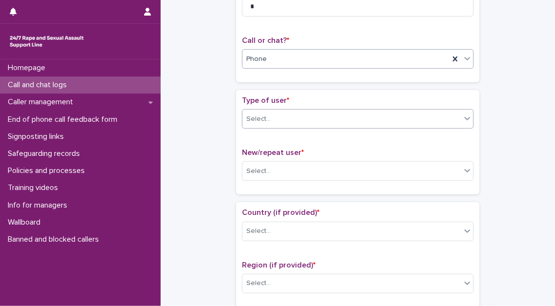
click at [310, 119] on div "Select..." at bounding box center [352, 119] width 219 height 16
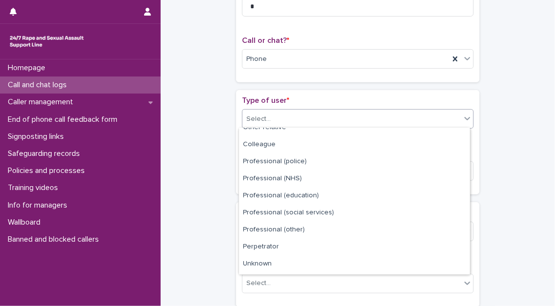
scroll to position [109, 0]
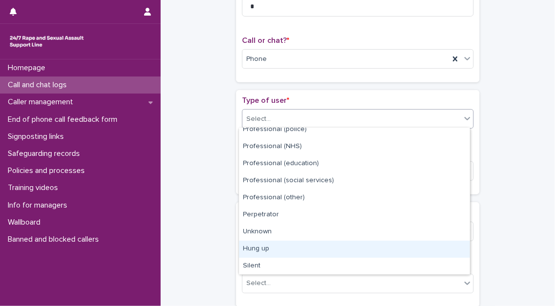
click at [308, 246] on div "Hung up" at bounding box center [354, 249] width 231 height 17
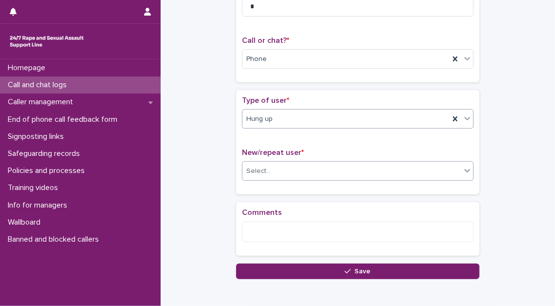
click at [324, 166] on div "Select..." at bounding box center [352, 171] width 219 height 16
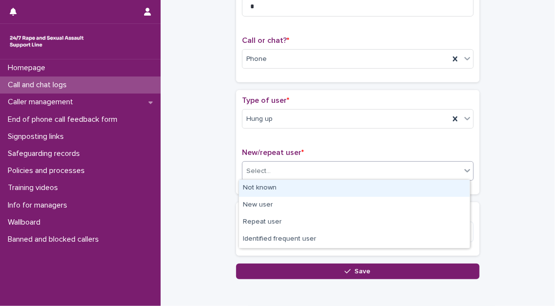
click at [322, 182] on div "Not known" at bounding box center [354, 188] width 231 height 17
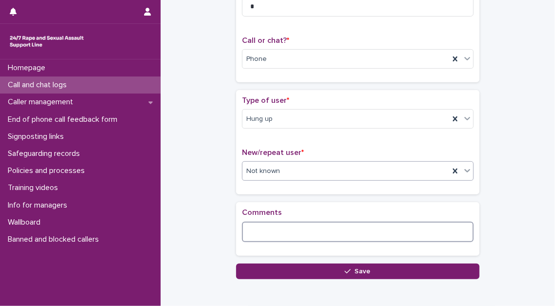
click at [294, 225] on textarea at bounding box center [358, 232] width 232 height 20
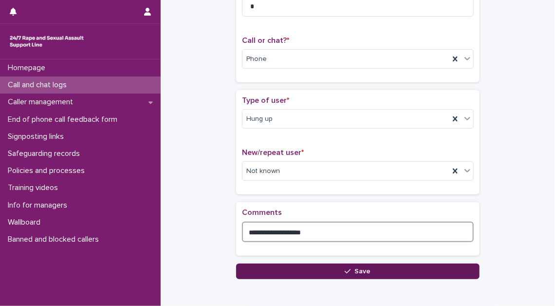
type textarea "**********"
click at [341, 268] on button "Save" at bounding box center [358, 272] width 244 height 16
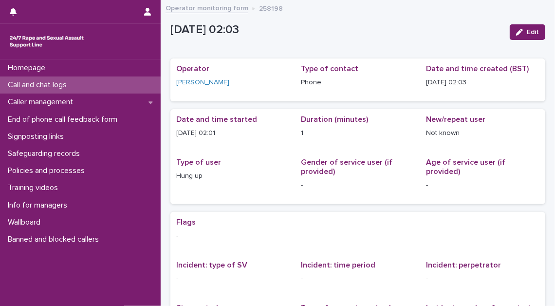
click at [101, 87] on div "Call and chat logs" at bounding box center [80, 84] width 161 height 17
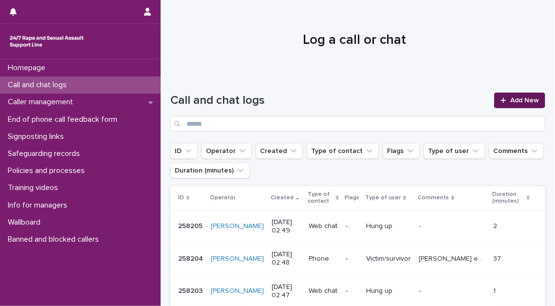
click at [514, 97] on span "Add New" at bounding box center [525, 100] width 29 height 7
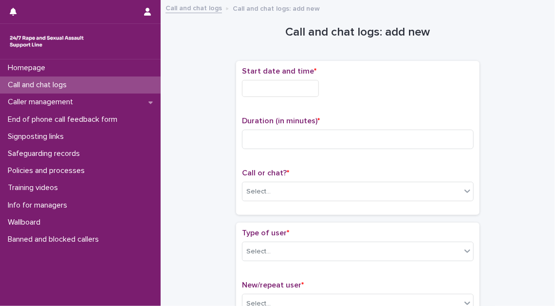
click at [316, 87] on input "text" at bounding box center [280, 88] width 77 height 17
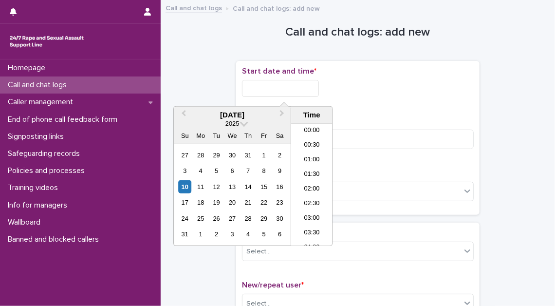
scroll to position [19, 0]
click at [319, 165] on li "02:00" at bounding box center [311, 170] width 41 height 15
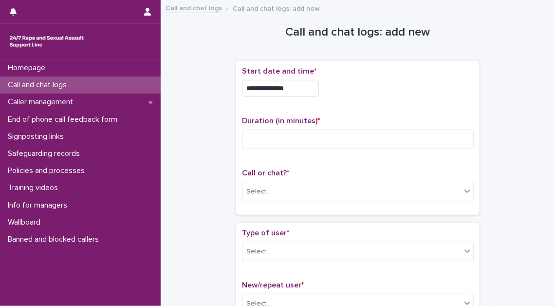
click at [299, 88] on input "**********" at bounding box center [280, 88] width 77 height 17
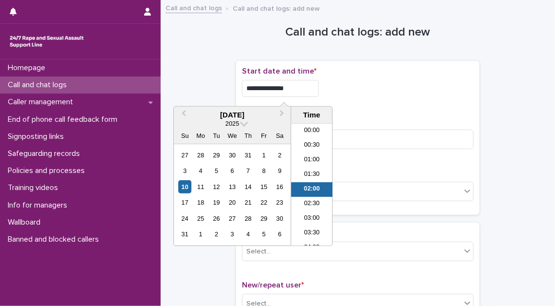
scroll to position [5, 0]
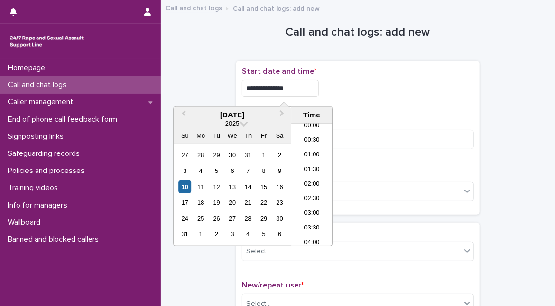
type input "**********"
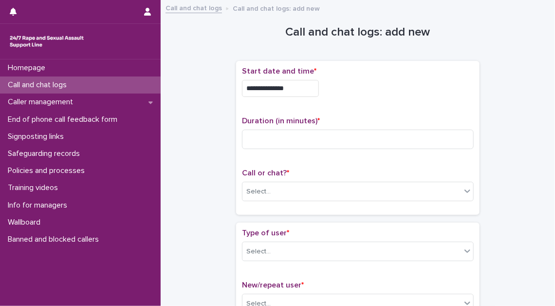
drag, startPoint x: 352, startPoint y: 99, endPoint x: 322, endPoint y: 118, distance: 35.3
click at [352, 99] on div "**********" at bounding box center [358, 86] width 232 height 38
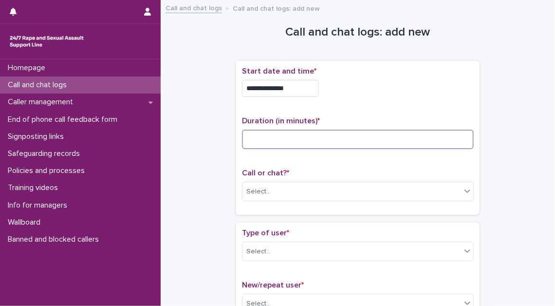
click at [293, 133] on input at bounding box center [358, 139] width 232 height 19
type input "**"
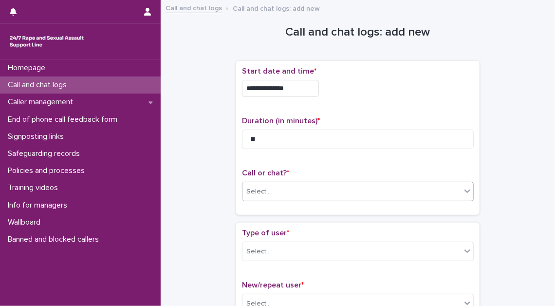
click at [264, 188] on div "Select..." at bounding box center [258, 192] width 24 height 10
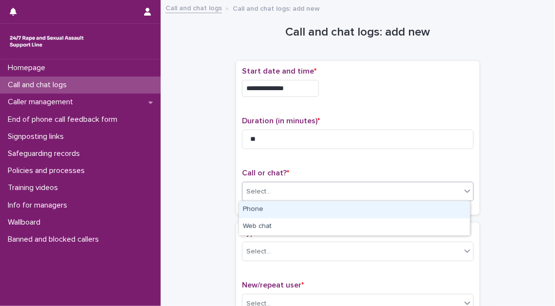
click at [260, 207] on div "Phone" at bounding box center [354, 209] width 231 height 17
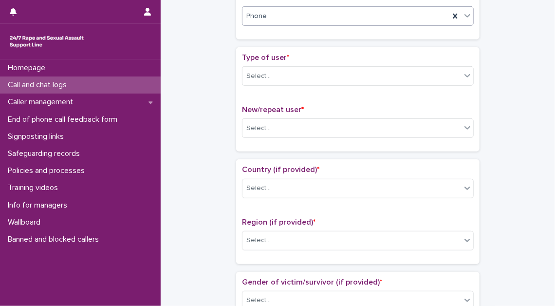
scroll to position [177, 0]
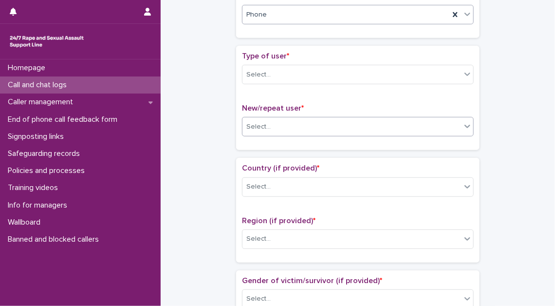
click at [302, 127] on div "Select..." at bounding box center [352, 127] width 219 height 16
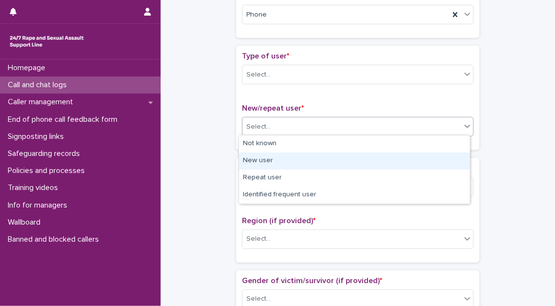
click at [292, 157] on div "New user" at bounding box center [354, 160] width 231 height 17
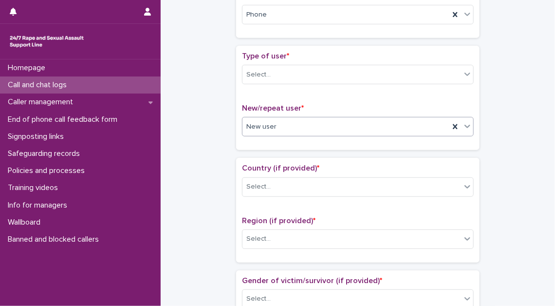
click at [295, 62] on div "Type of user * Select..." at bounding box center [358, 72] width 232 height 40
click at [293, 73] on div "Select..." at bounding box center [352, 75] width 219 height 16
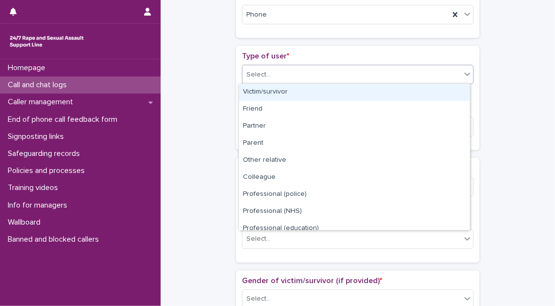
click at [292, 89] on div "Victim/survivor" at bounding box center [354, 92] width 231 height 17
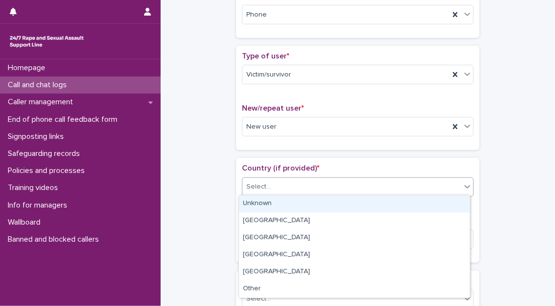
click at [292, 190] on div "Select..." at bounding box center [352, 187] width 219 height 16
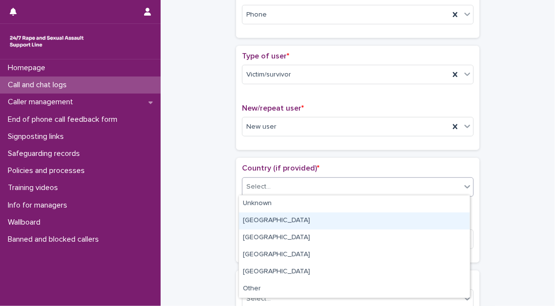
click at [289, 216] on div "[GEOGRAPHIC_DATA]" at bounding box center [354, 220] width 231 height 17
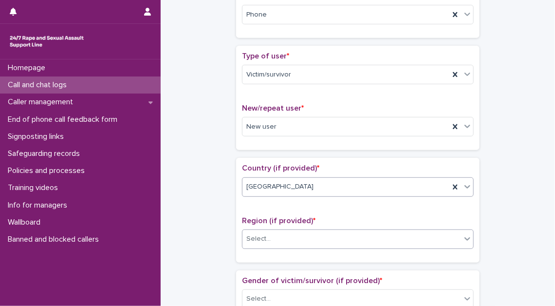
click at [289, 231] on div "Select..." at bounding box center [352, 239] width 219 height 16
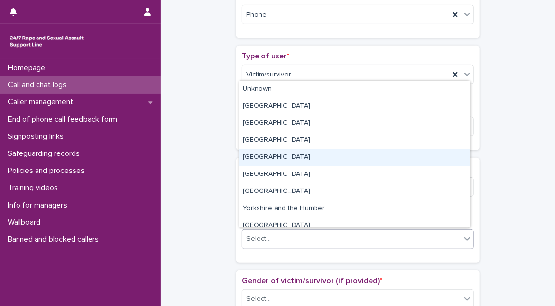
click at [304, 153] on div "[GEOGRAPHIC_DATA]" at bounding box center [354, 157] width 231 height 17
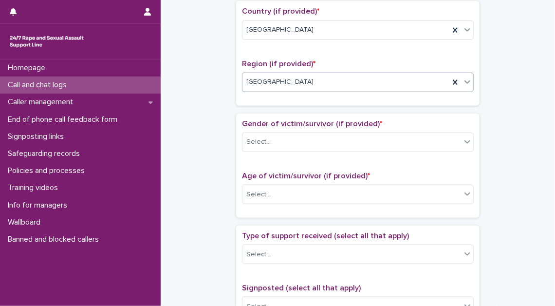
scroll to position [354, 0]
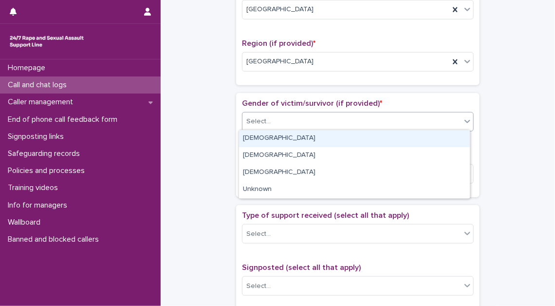
click at [316, 122] on div "Select..." at bounding box center [352, 122] width 219 height 16
click at [312, 136] on div "[DEMOGRAPHIC_DATA]" at bounding box center [354, 138] width 231 height 17
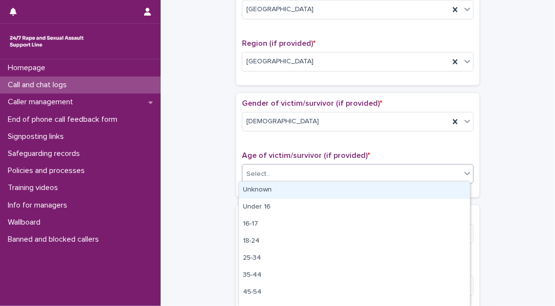
click at [312, 174] on div "Select..." at bounding box center [352, 174] width 219 height 16
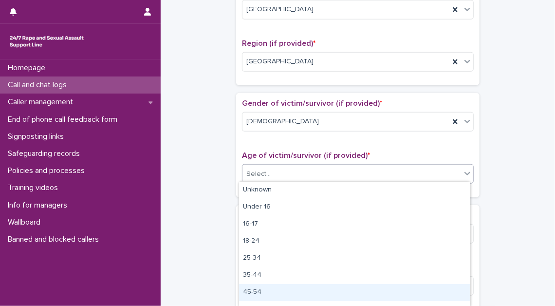
click at [304, 292] on div "45-54" at bounding box center [354, 292] width 231 height 17
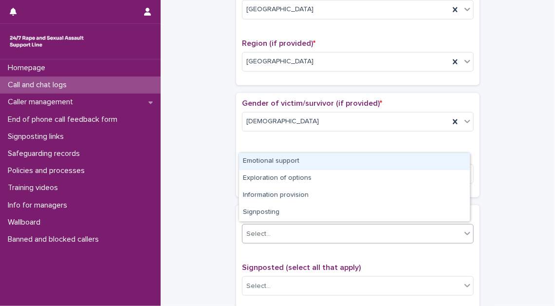
click at [316, 235] on div "Select..." at bounding box center [352, 234] width 219 height 16
click at [322, 159] on div "Emotional support" at bounding box center [354, 161] width 231 height 17
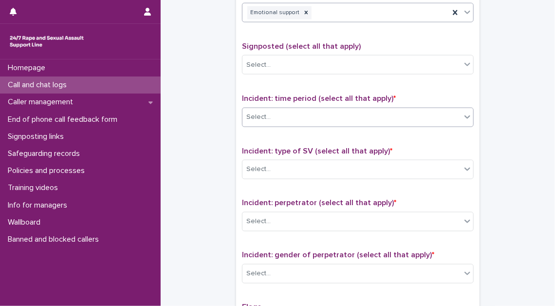
scroll to position [575, 0]
click at [327, 118] on div "Select..." at bounding box center [352, 117] width 219 height 16
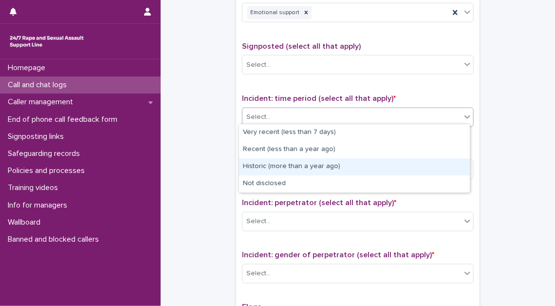
click at [321, 164] on div "Historic (more than a year ago)" at bounding box center [354, 166] width 231 height 17
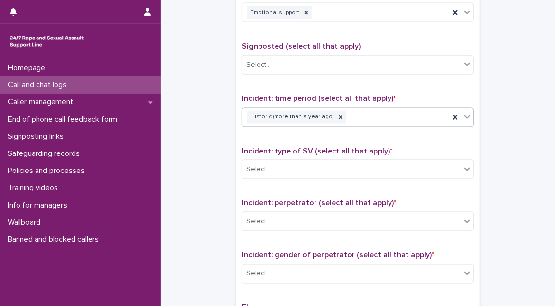
click at [321, 164] on div "Select..." at bounding box center [352, 169] width 219 height 16
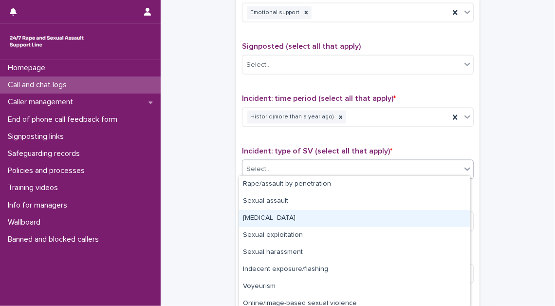
click at [317, 223] on div "[MEDICAL_DATA]" at bounding box center [354, 218] width 231 height 17
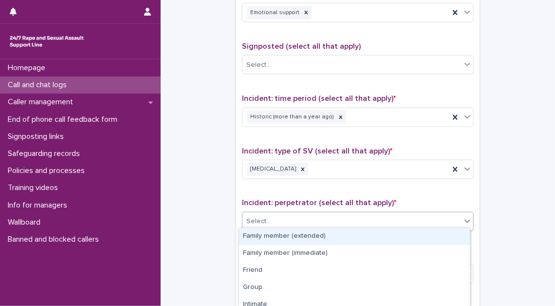
click at [317, 223] on div "Select..." at bounding box center [352, 222] width 219 height 16
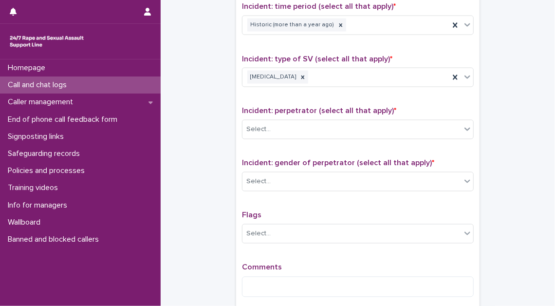
scroll to position [753, 0]
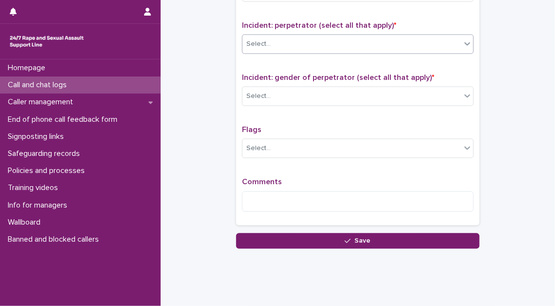
click at [451, 42] on div "Select..." at bounding box center [352, 45] width 219 height 16
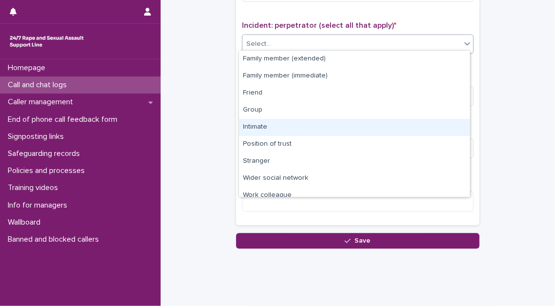
scroll to position [41, 0]
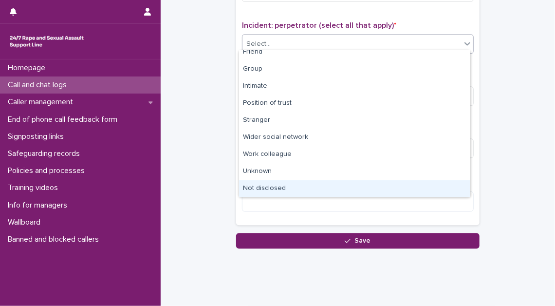
click at [351, 188] on div "Not disclosed" at bounding box center [354, 188] width 231 height 17
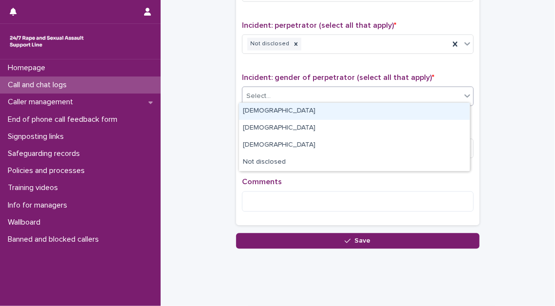
click at [345, 92] on div "Select..." at bounding box center [352, 97] width 219 height 16
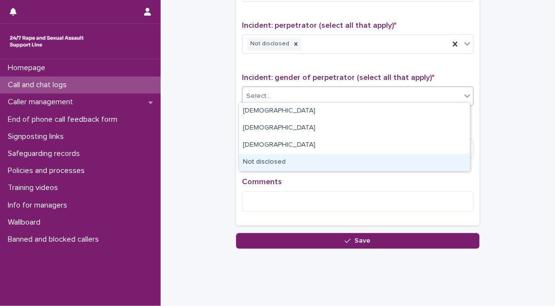
click at [336, 158] on div "Not disclosed" at bounding box center [354, 162] width 231 height 17
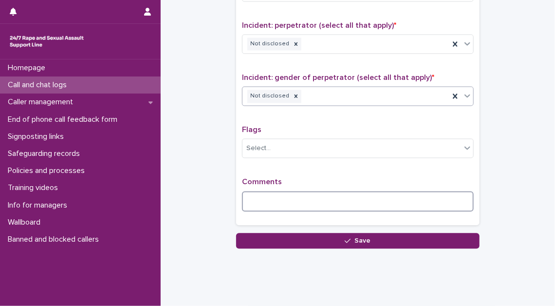
click at [259, 195] on textarea at bounding box center [358, 201] width 232 height 20
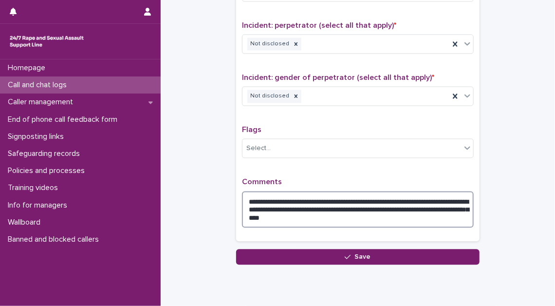
click at [385, 217] on textarea "**********" at bounding box center [358, 209] width 232 height 37
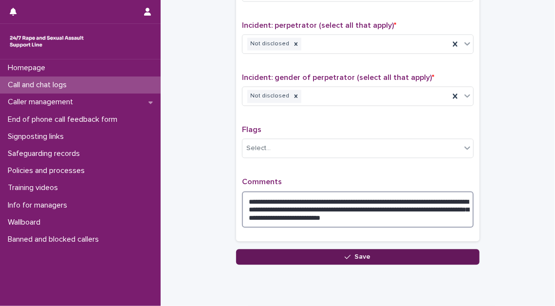
type textarea "**********"
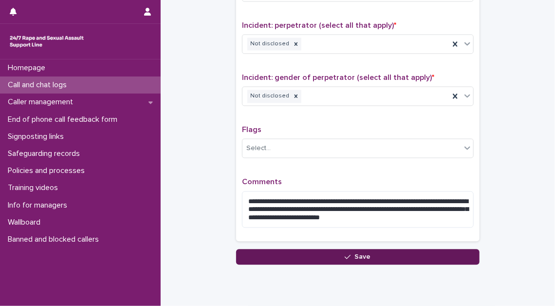
click at [413, 254] on button "Save" at bounding box center [358, 257] width 244 height 16
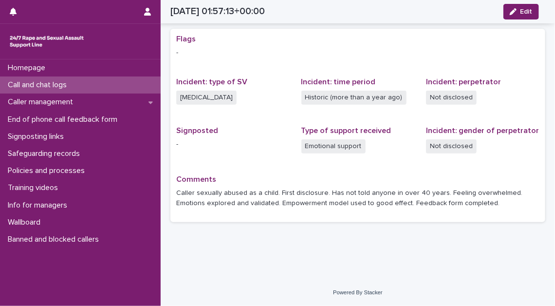
scroll to position [183, 0]
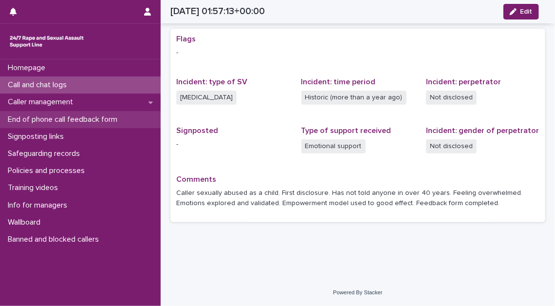
click at [92, 119] on p "End of phone call feedback form" at bounding box center [64, 119] width 121 height 9
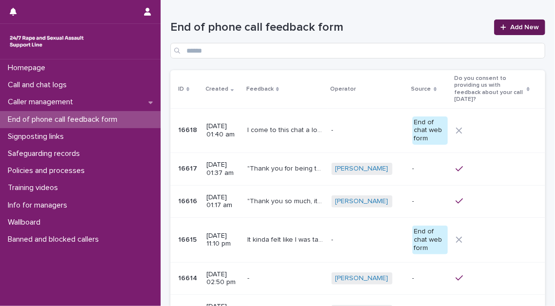
click at [527, 24] on span "Add New" at bounding box center [525, 27] width 29 height 7
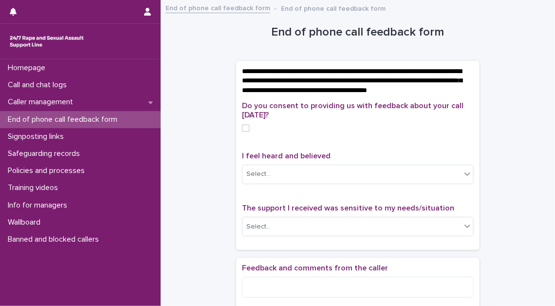
click at [243, 132] on span at bounding box center [246, 128] width 8 height 8
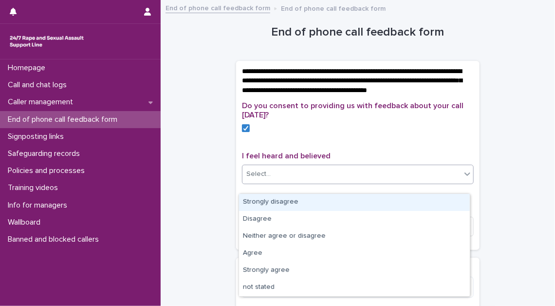
click at [258, 179] on div "Select..." at bounding box center [258, 174] width 24 height 10
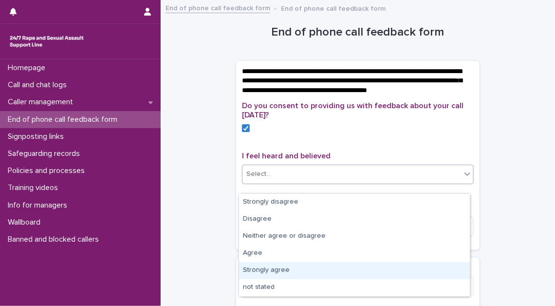
click at [302, 271] on div "Strongly agree" at bounding box center [354, 270] width 231 height 17
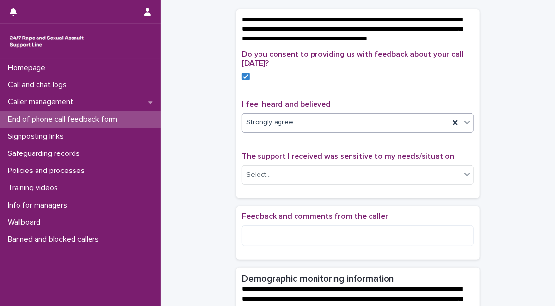
scroll to position [133, 0]
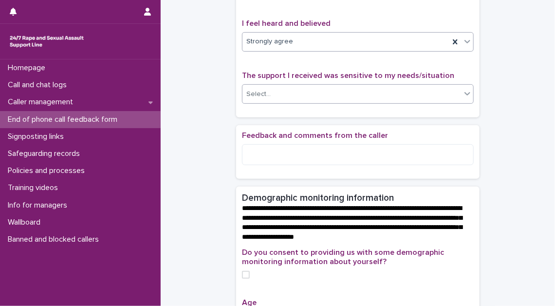
click at [342, 102] on div "Select..." at bounding box center [352, 94] width 219 height 16
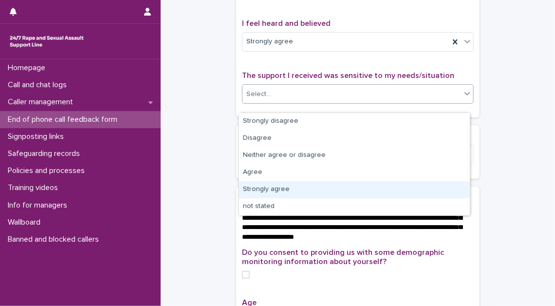
drag, startPoint x: 339, startPoint y: 126, endPoint x: 335, endPoint y: 190, distance: 64.0
click at [335, 190] on div "Strongly agree" at bounding box center [354, 189] width 231 height 17
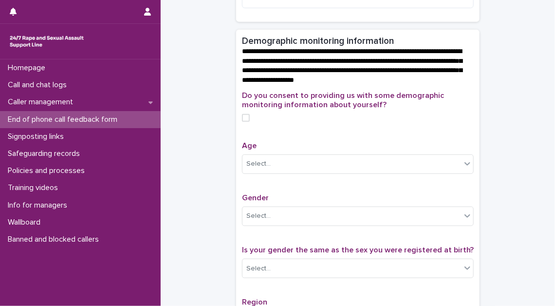
scroll to position [310, 0]
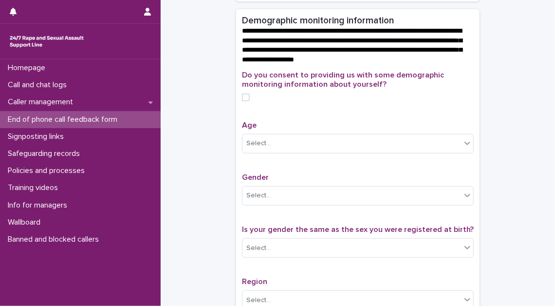
click at [245, 101] on span at bounding box center [246, 98] width 8 height 8
click at [266, 150] on div "Select..." at bounding box center [352, 143] width 219 height 16
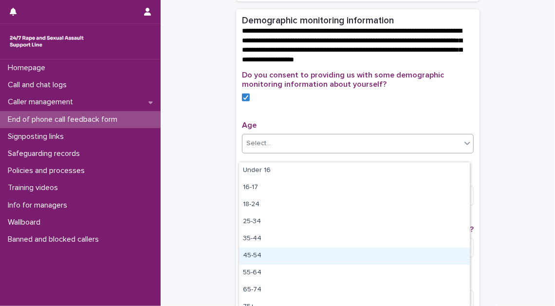
click at [287, 255] on div "45-54" at bounding box center [354, 255] width 231 height 17
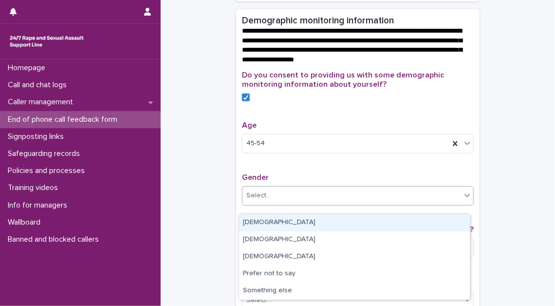
click at [306, 204] on div "Select..." at bounding box center [352, 196] width 219 height 16
click at [303, 228] on div "[DEMOGRAPHIC_DATA]" at bounding box center [354, 222] width 231 height 17
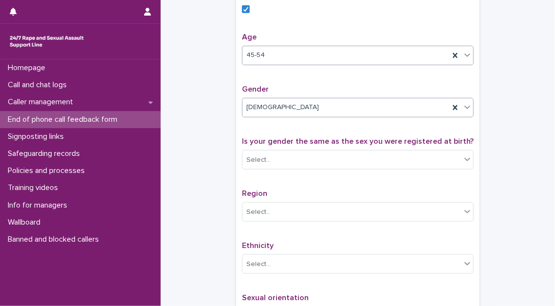
scroll to position [443, 0]
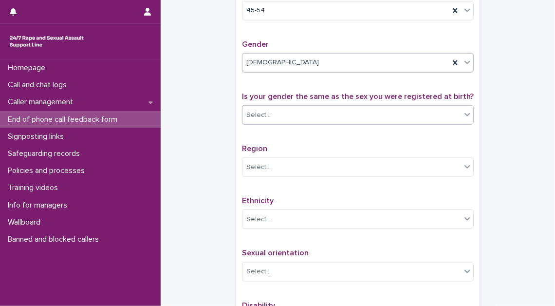
click at [318, 123] on div "Select..." at bounding box center [352, 115] width 219 height 16
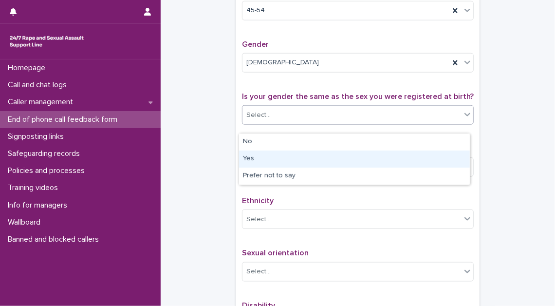
click at [309, 158] on div "Yes" at bounding box center [354, 159] width 231 height 17
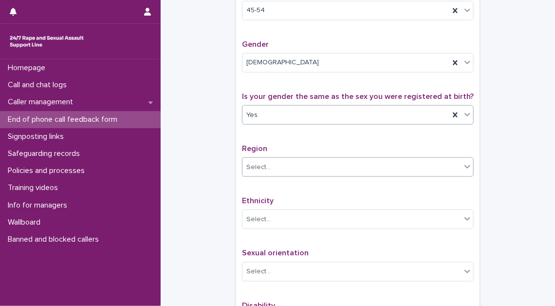
click at [305, 175] on div "Select..." at bounding box center [352, 167] width 219 height 16
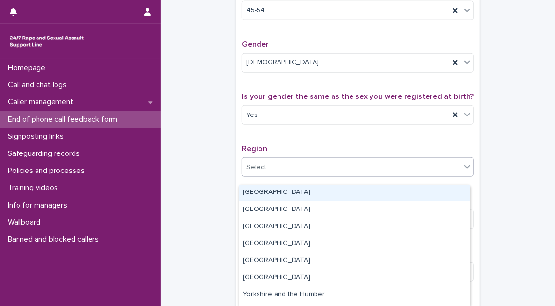
scroll to position [84, 0]
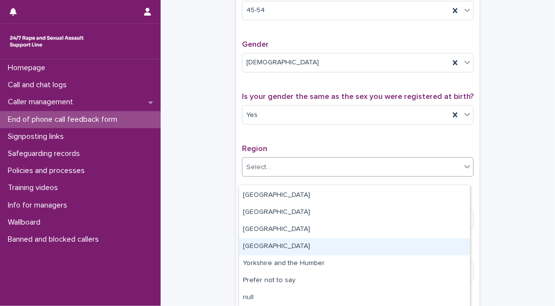
click at [346, 245] on div "[GEOGRAPHIC_DATA]" at bounding box center [354, 246] width 231 height 17
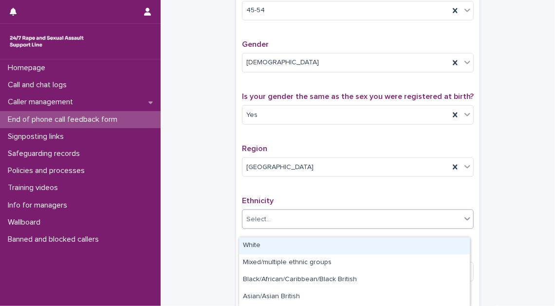
click at [345, 227] on div "Select..." at bounding box center [352, 219] width 219 height 16
click at [343, 247] on div "White" at bounding box center [354, 245] width 231 height 17
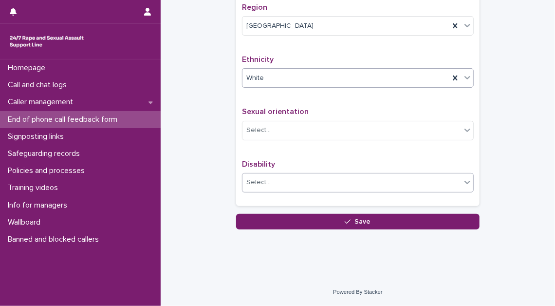
scroll to position [591, 0]
click at [353, 132] on div "Select..." at bounding box center [352, 130] width 219 height 16
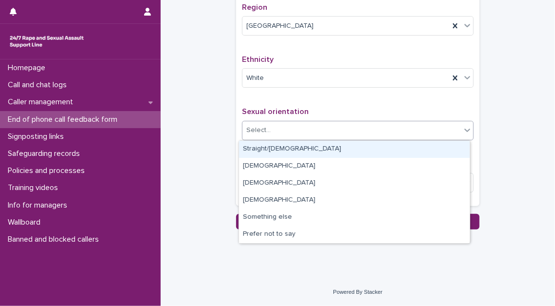
click at [347, 150] on div "Straight/[DEMOGRAPHIC_DATA]" at bounding box center [354, 149] width 231 height 17
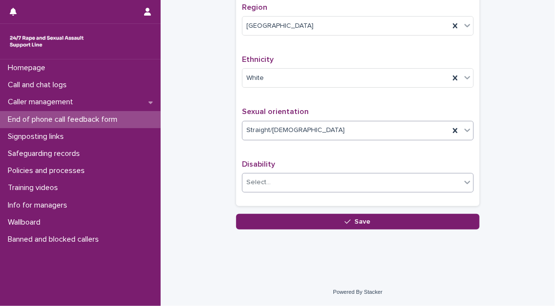
click at [333, 183] on div "Select..." at bounding box center [352, 182] width 219 height 16
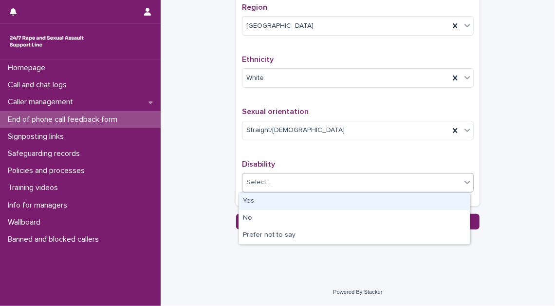
click at [333, 199] on div "Yes" at bounding box center [354, 201] width 231 height 17
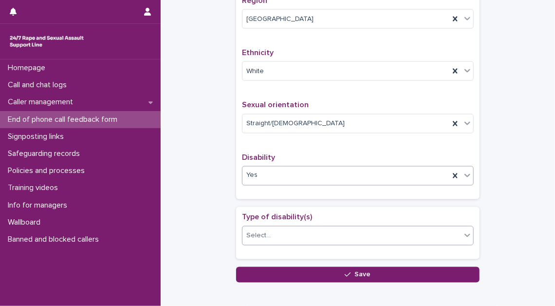
click at [322, 240] on div "Select..." at bounding box center [352, 236] width 219 height 16
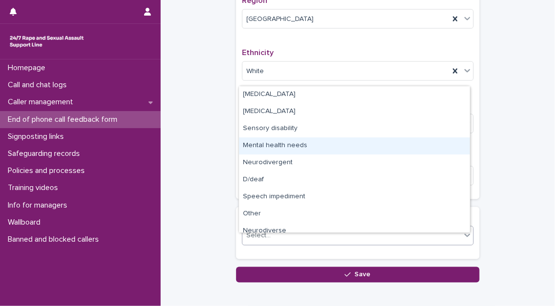
click at [335, 150] on div "Mental health needs" at bounding box center [354, 145] width 231 height 17
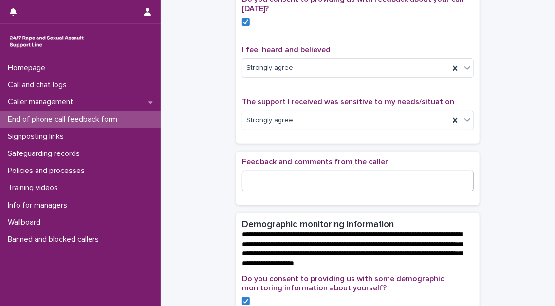
scroll to position [133, 0]
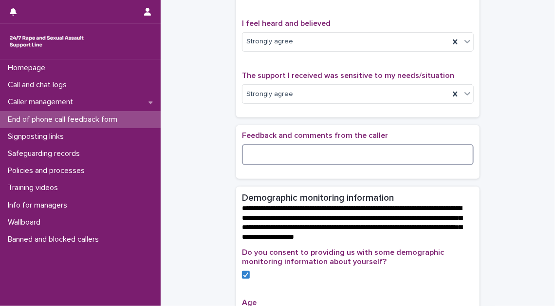
click at [261, 165] on textarea at bounding box center [358, 154] width 232 height 20
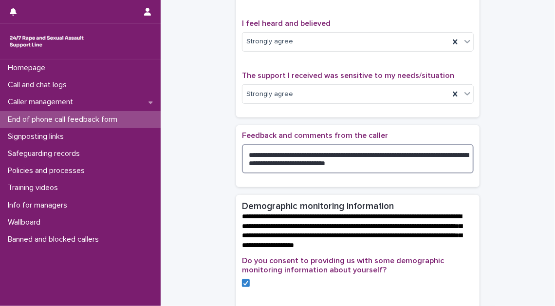
click at [320, 162] on textarea "**********" at bounding box center [358, 158] width 232 height 29
click at [427, 171] on textarea "**********" at bounding box center [358, 158] width 232 height 29
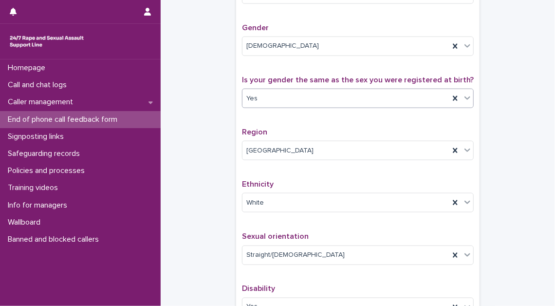
scroll to position [664, 0]
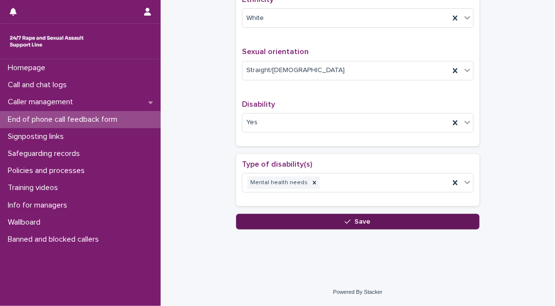
type textarea "**********"
click at [386, 225] on button "Save" at bounding box center [358, 222] width 244 height 16
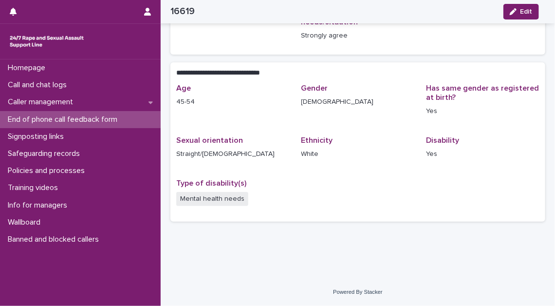
scroll to position [160, 0]
